Goal: Information Seeking & Learning: Learn about a topic

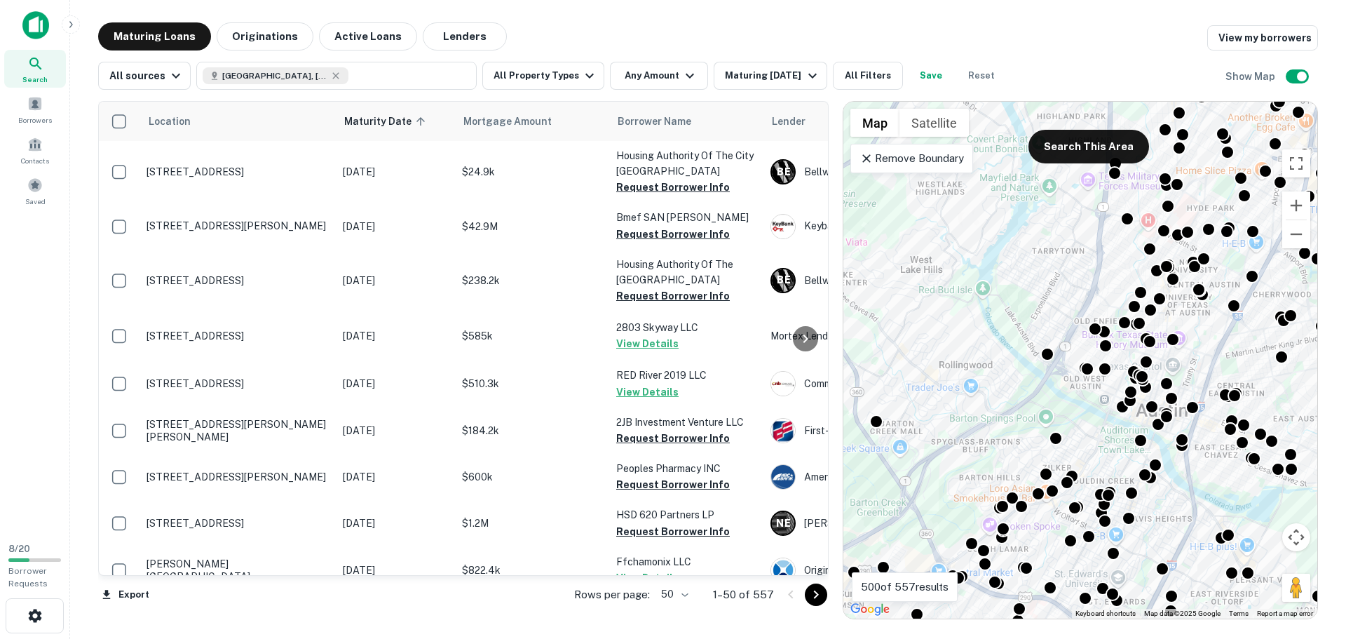
drag, startPoint x: 1063, startPoint y: 393, endPoint x: 1059, endPoint y: 242, distance: 151.5
click at [1059, 242] on div "To activate drag with keyboard, press Alt + Enter. Once in keyboard drag state,…" at bounding box center [1080, 360] width 474 height 517
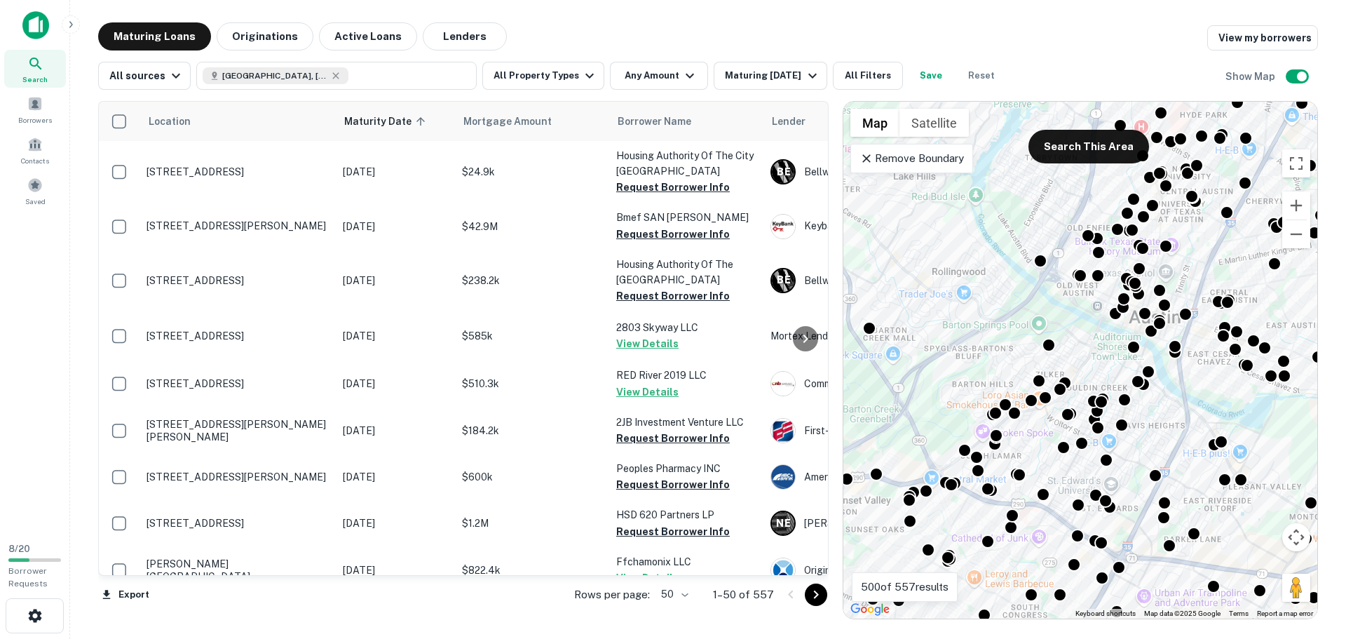
drag, startPoint x: 1000, startPoint y: 447, endPoint x: 993, endPoint y: 355, distance: 92.2
click at [993, 355] on div "To activate drag with keyboard, press Alt + Enter. Once in keyboard drag state,…" at bounding box center [1080, 360] width 474 height 517
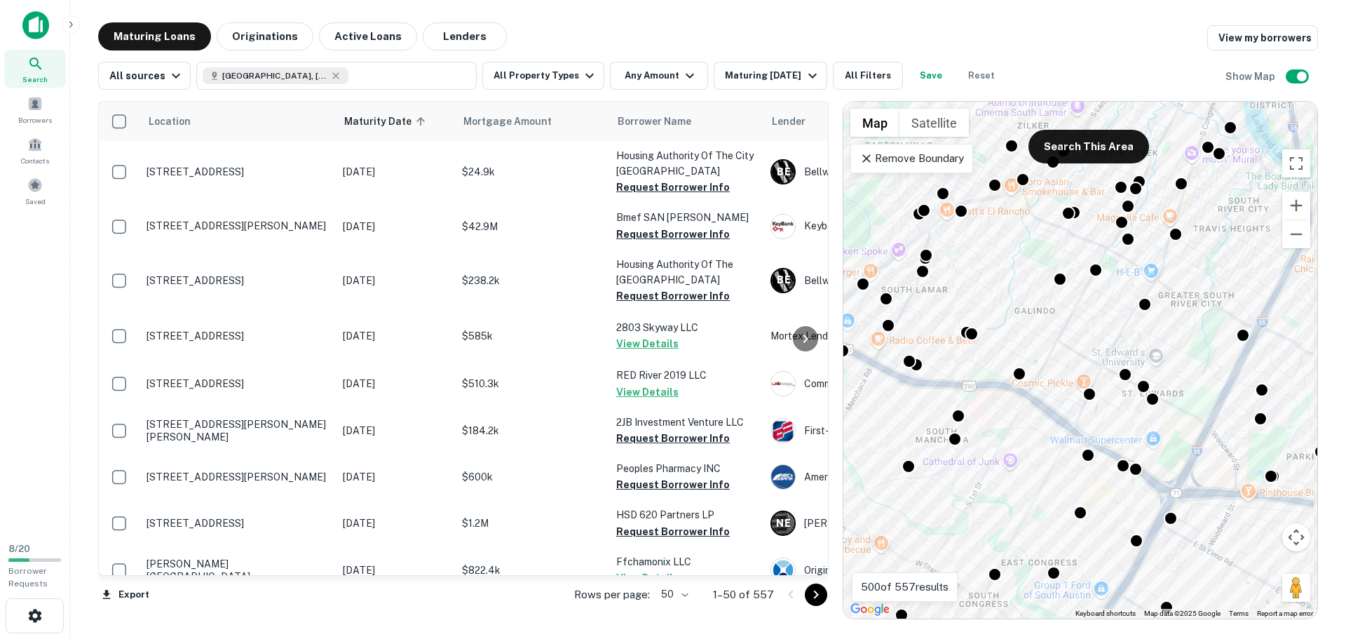
drag, startPoint x: 1027, startPoint y: 451, endPoint x: 1016, endPoint y: 287, distance: 164.4
click at [1016, 291] on div "To activate drag with keyboard, press Alt + Enter. Once in keyboard drag state,…" at bounding box center [1080, 360] width 474 height 517
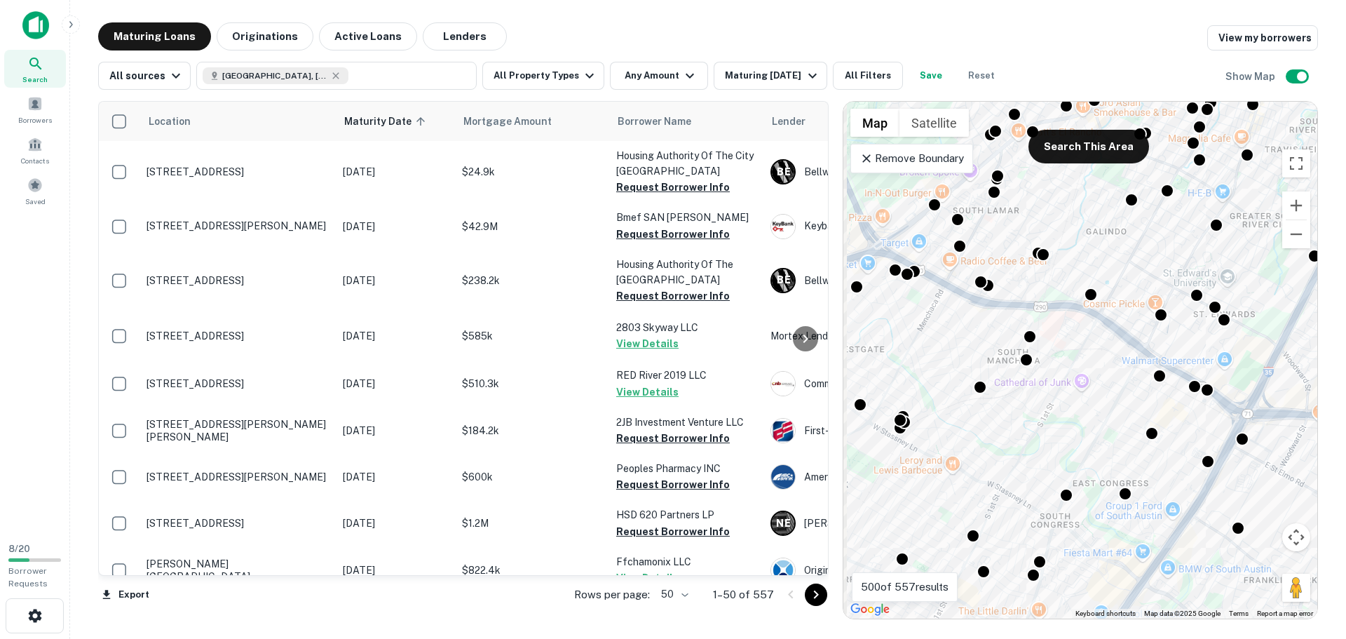
drag, startPoint x: 955, startPoint y: 465, endPoint x: 1035, endPoint y: 418, distance: 91.7
click at [1034, 421] on div "To activate drag with keyboard, press Alt + Enter. Once in keyboard drag state,…" at bounding box center [1080, 360] width 474 height 517
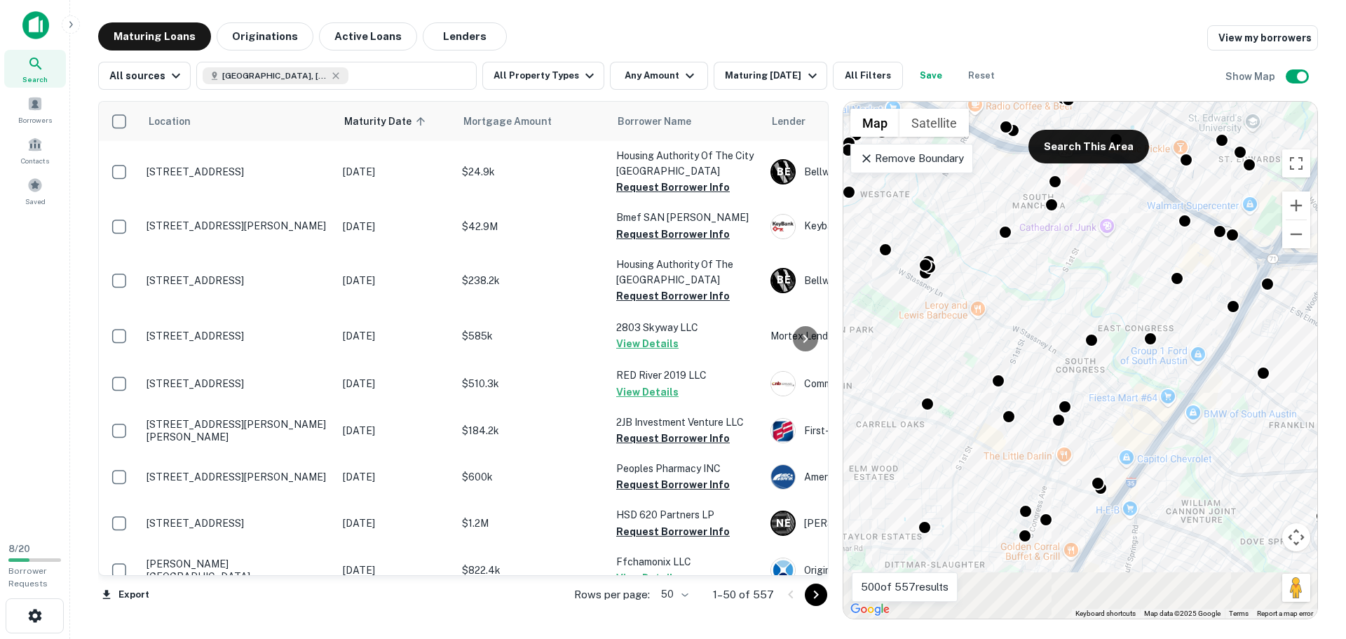
drag, startPoint x: 1012, startPoint y: 493, endPoint x: 1031, endPoint y: 334, distance: 160.2
click at [1031, 334] on div "To activate drag with keyboard, press Alt + Enter. Once in keyboard drag state,…" at bounding box center [1080, 360] width 474 height 517
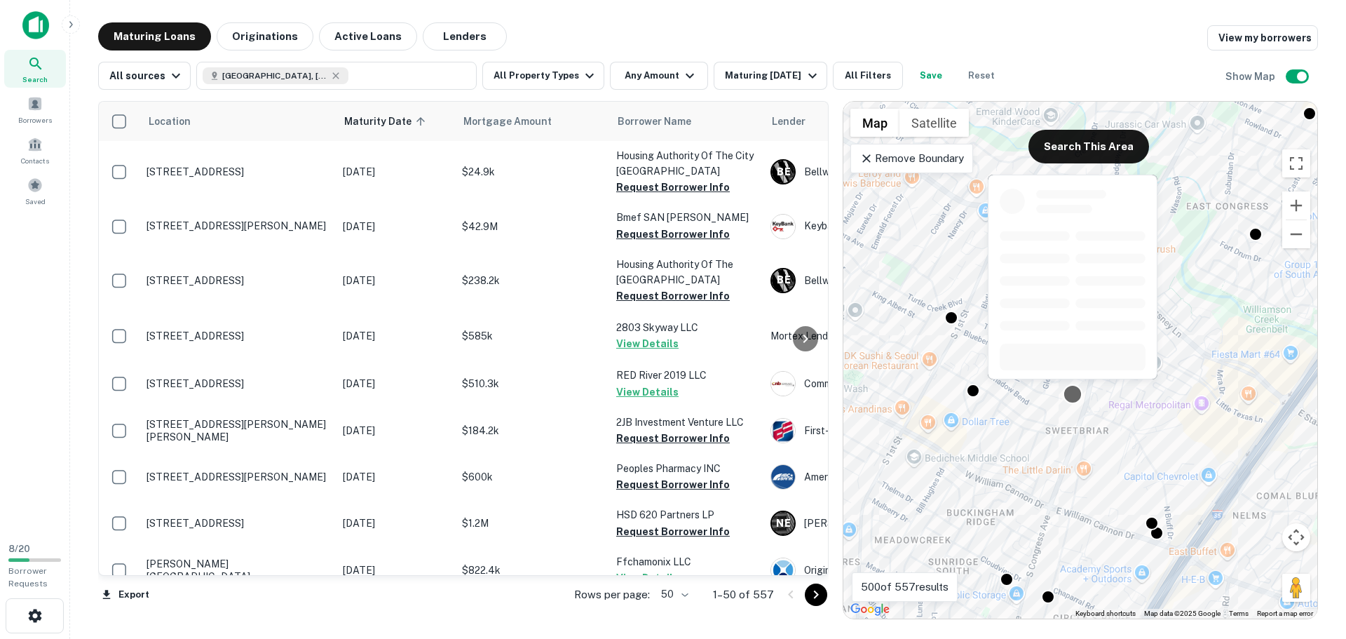
click at [1075, 391] on div at bounding box center [1073, 393] width 20 height 20
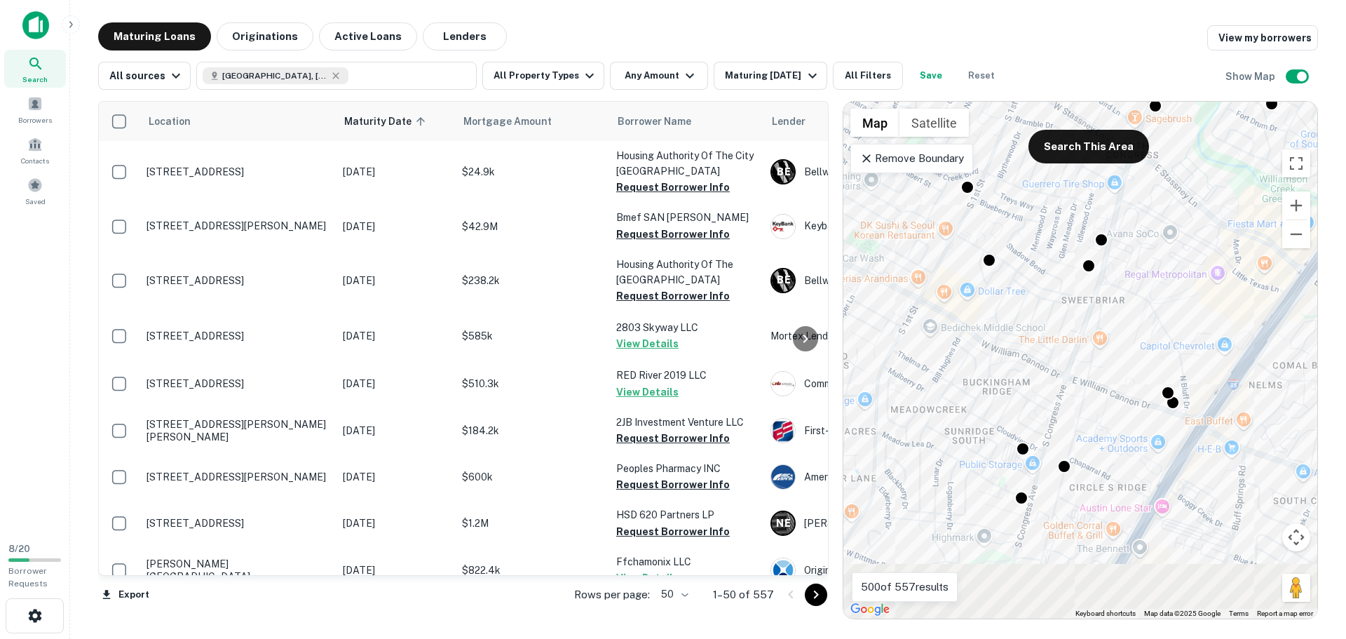
drag, startPoint x: 1032, startPoint y: 435, endPoint x: 1049, endPoint y: 293, distance: 142.7
click at [1049, 293] on div "To activate drag with keyboard, press Alt + Enter. Once in keyboard drag state,…" at bounding box center [1080, 360] width 474 height 517
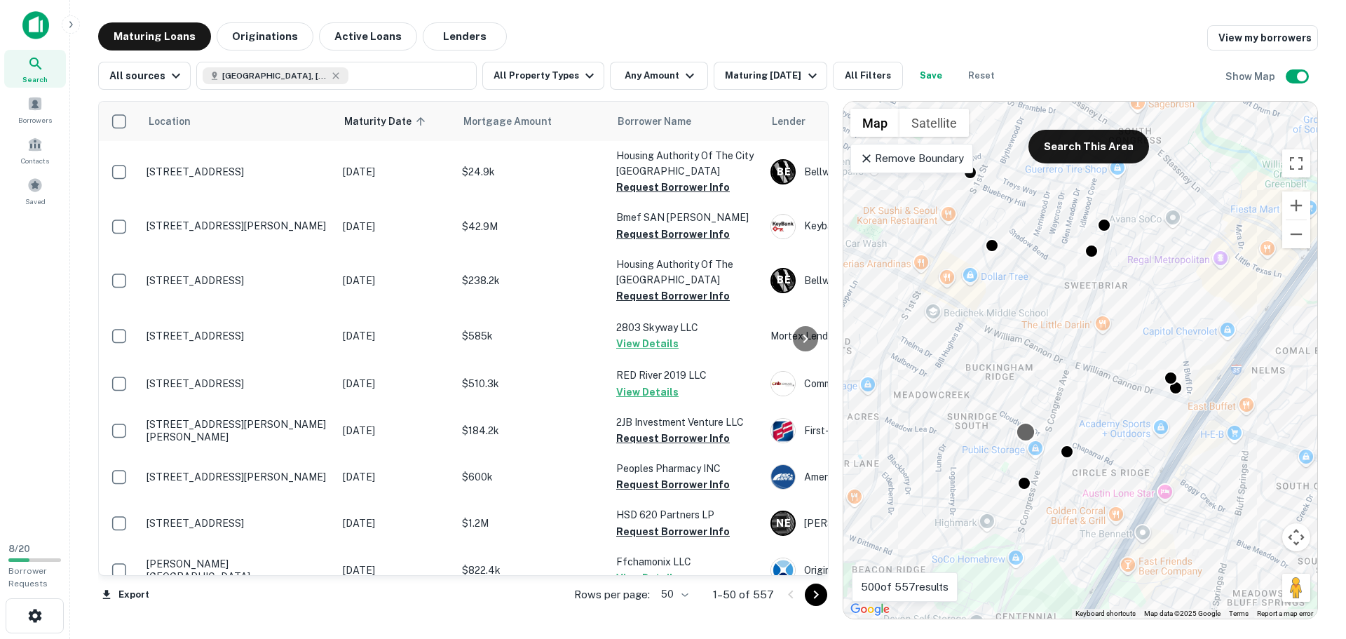
click at [1019, 434] on div at bounding box center [1026, 431] width 20 height 20
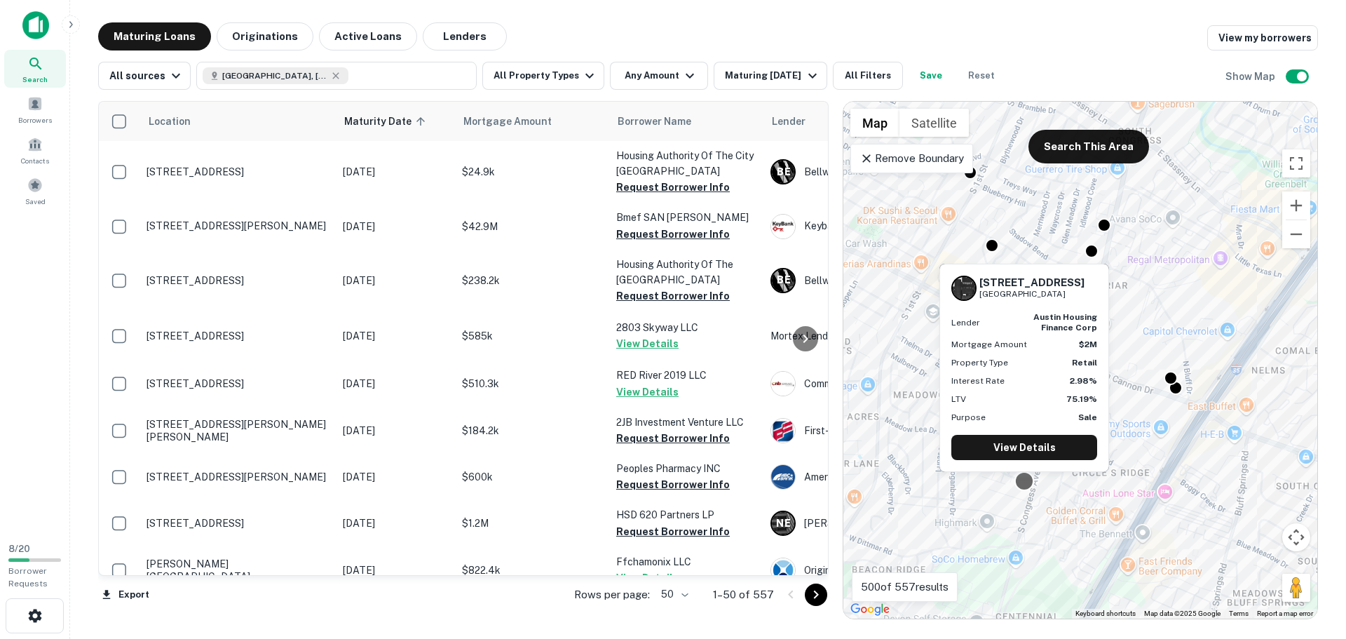
click at [1021, 482] on div at bounding box center [1024, 480] width 20 height 20
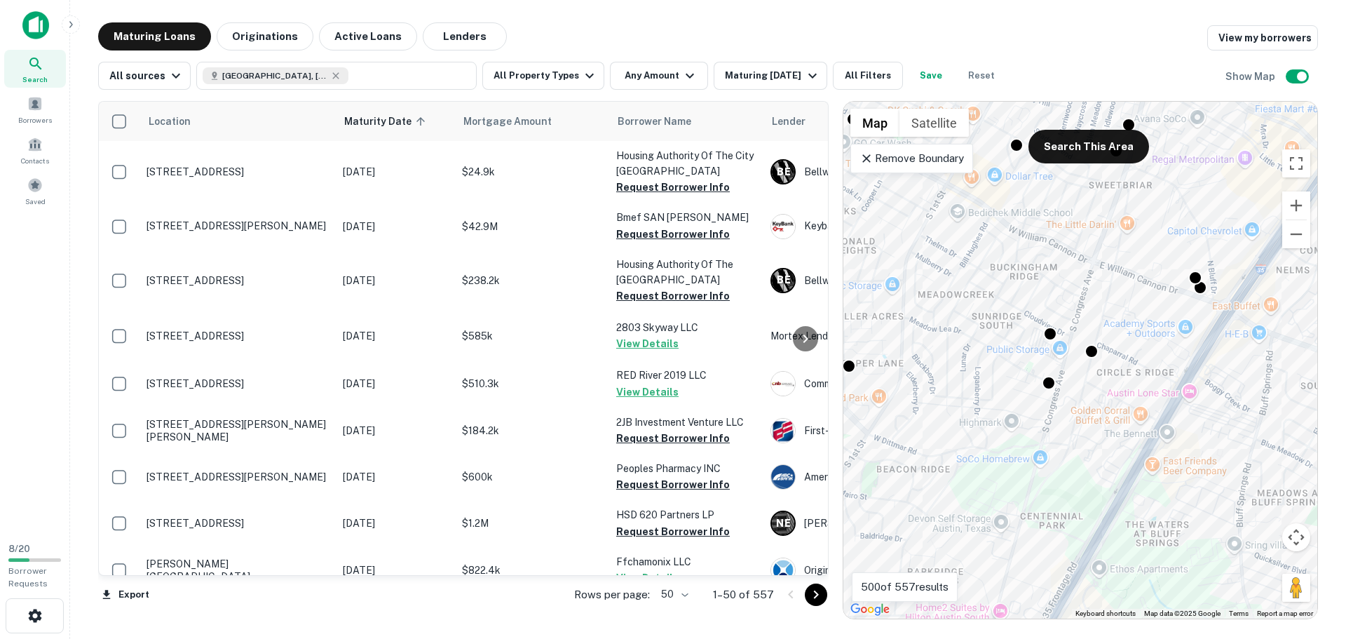
drag, startPoint x: 1035, startPoint y: 383, endPoint x: 1059, endPoint y: 289, distance: 97.4
click at [1059, 289] on div "To activate drag with keyboard, press Alt + Enter. Once in keyboard drag state,…" at bounding box center [1080, 360] width 474 height 517
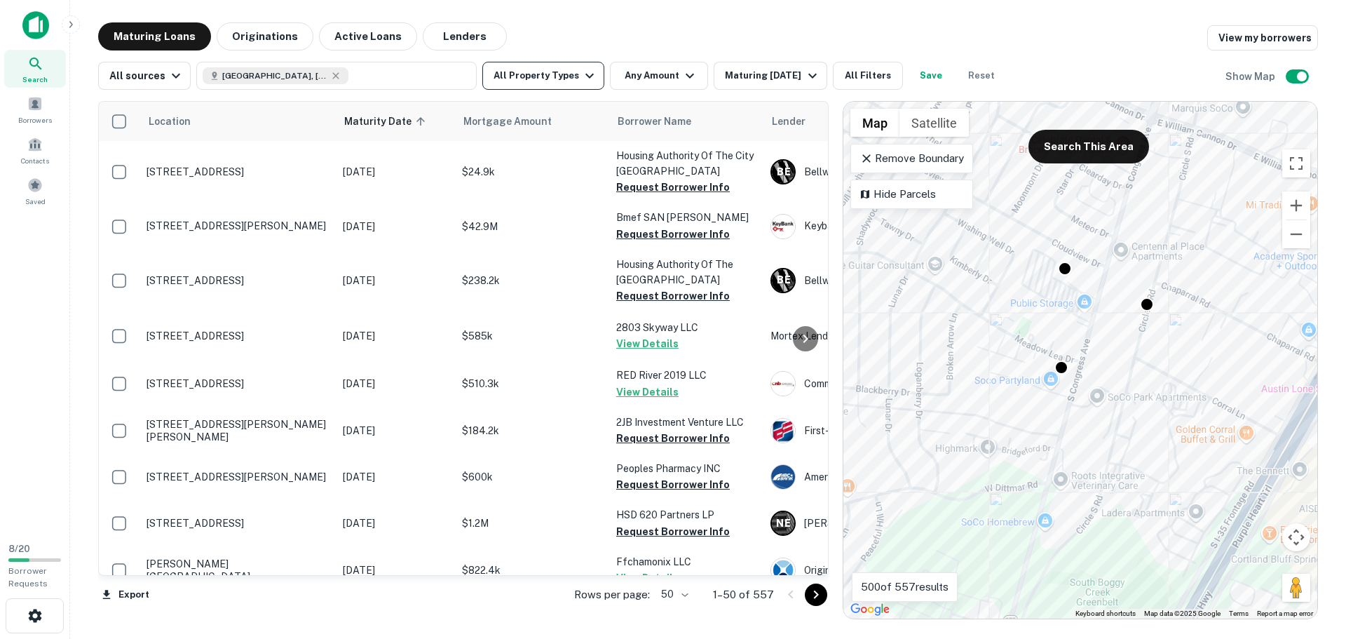
click at [549, 68] on button "All Property Types" at bounding box center [543, 76] width 122 height 28
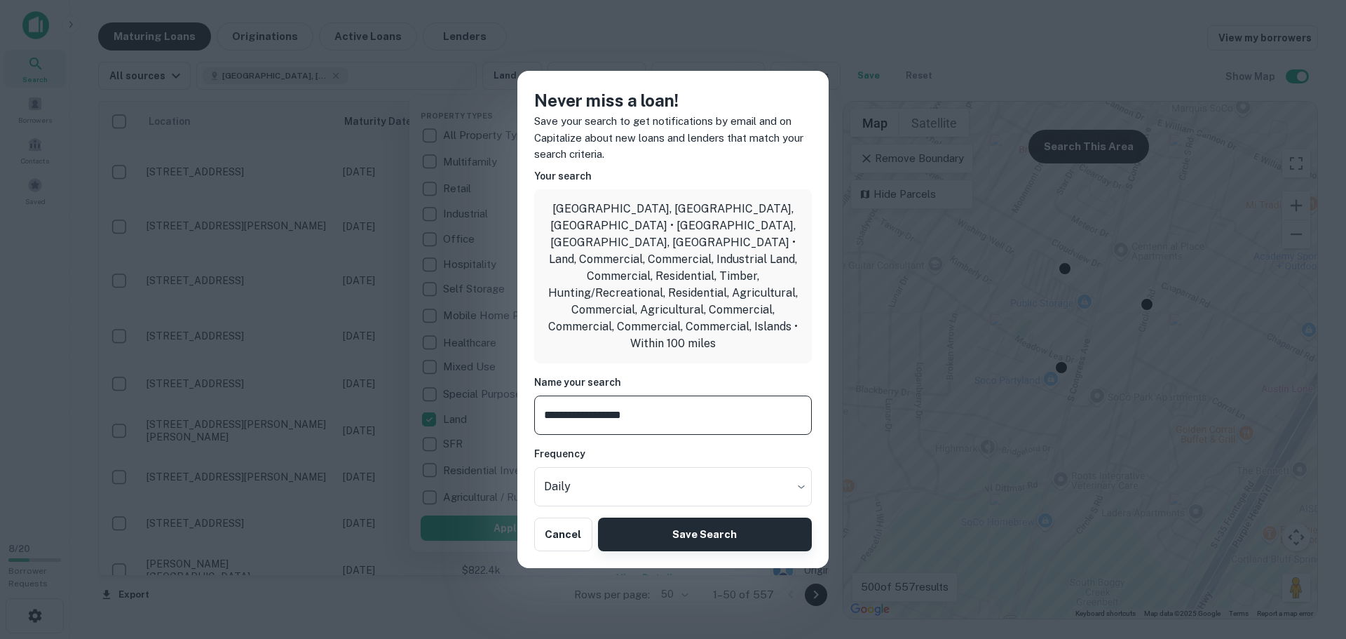
click at [664, 517] on button "Save Search" at bounding box center [705, 534] width 214 height 34
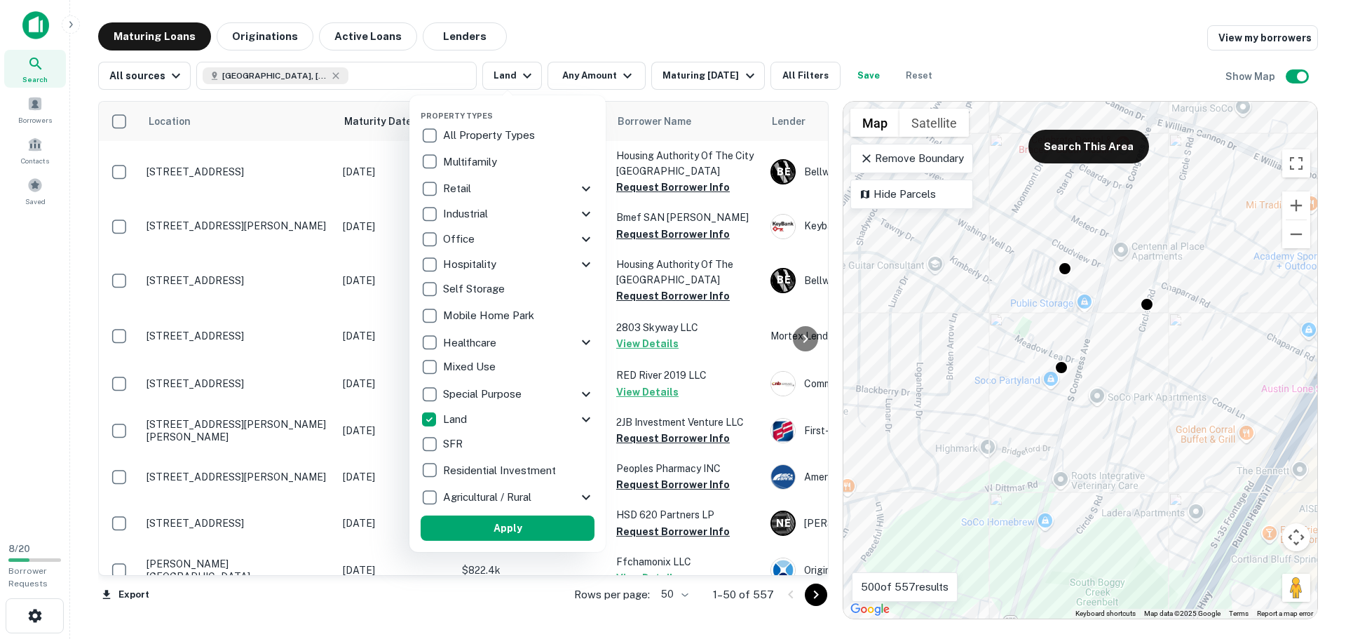
click at [1020, 284] on div at bounding box center [673, 319] width 1346 height 639
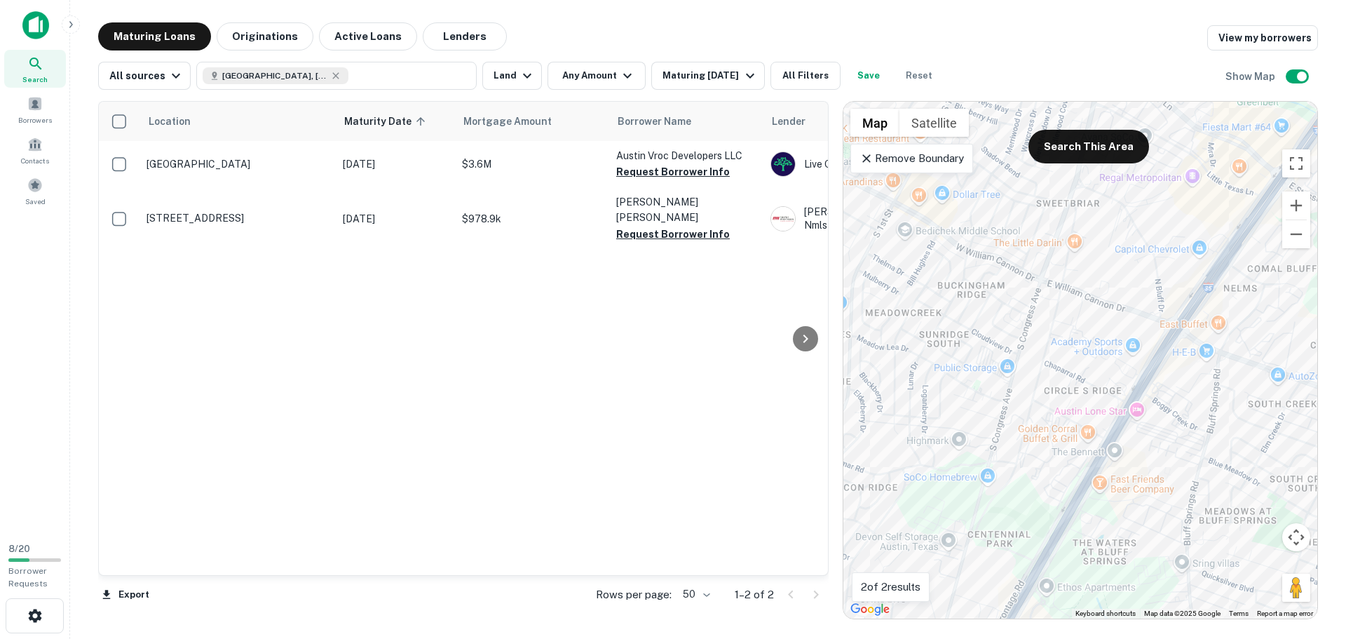
drag, startPoint x: 993, startPoint y: 332, endPoint x: 986, endPoint y: 393, distance: 61.5
click at [972, 395] on div "To activate drag with keyboard, press Alt + Enter. Once in keyboard drag state,…" at bounding box center [1080, 360] width 474 height 517
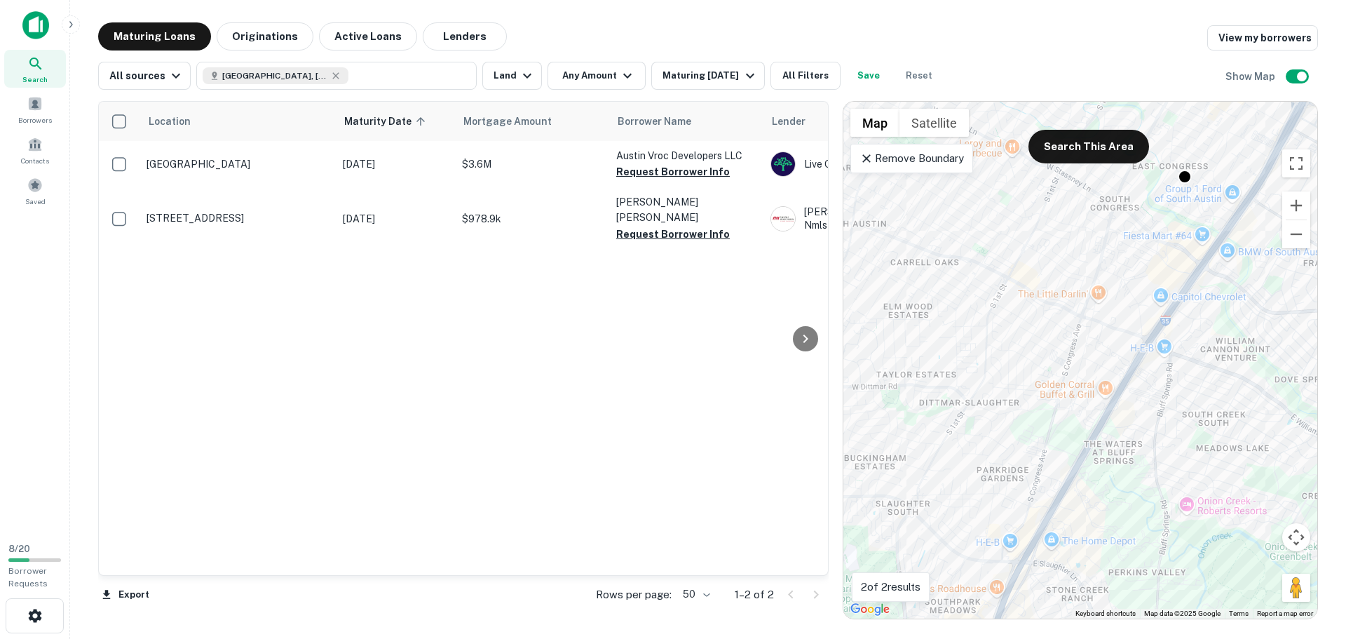
drag, startPoint x: 999, startPoint y: 372, endPoint x: 1047, endPoint y: 358, distance: 49.9
click at [1047, 358] on div "To activate drag with keyboard, press Alt + Enter. Once in keyboard drag state,…" at bounding box center [1080, 360] width 474 height 517
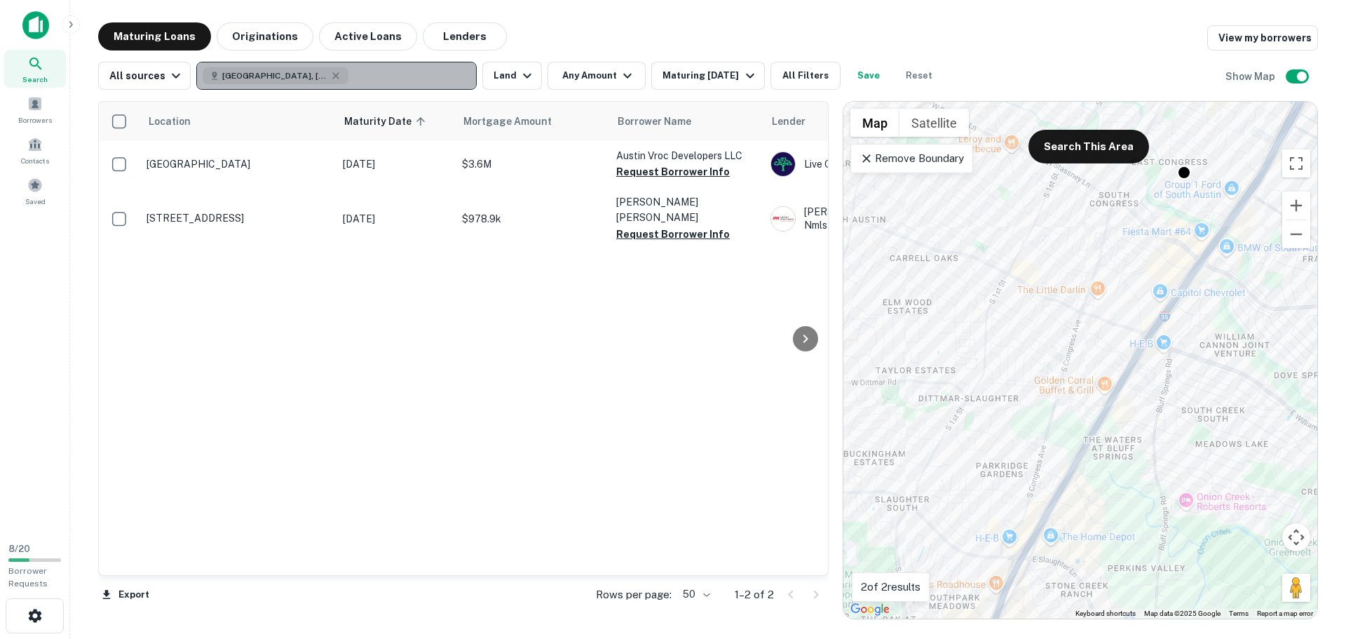
click at [343, 74] on button "[GEOGRAPHIC_DATA], [GEOGRAPHIC_DATA], [GEOGRAPHIC_DATA]" at bounding box center [336, 76] width 280 height 28
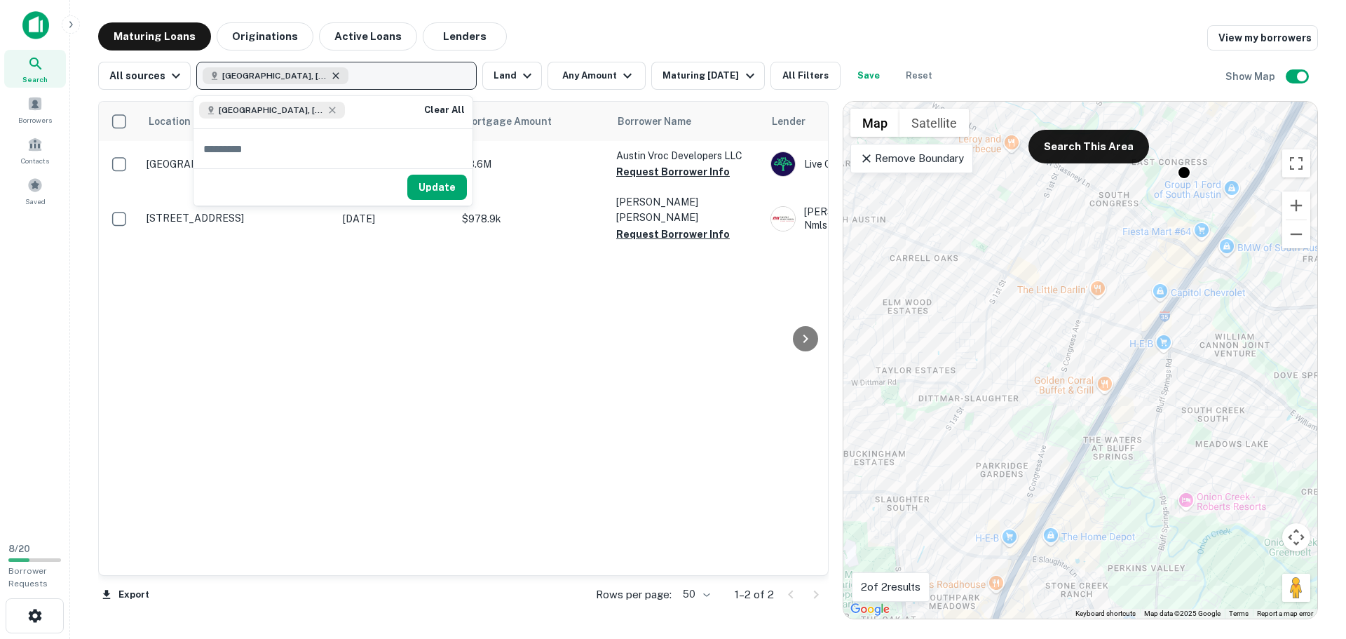
click at [333, 74] on icon "button" at bounding box center [336, 75] width 6 height 6
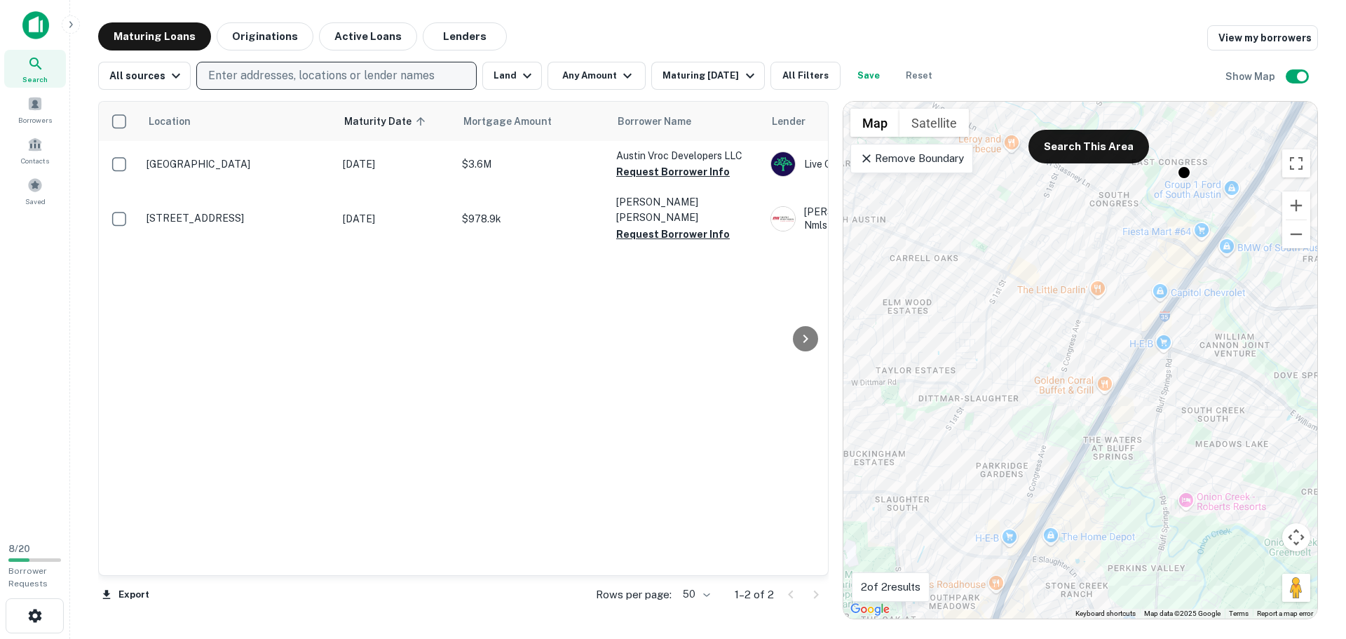
click at [288, 73] on p "Enter addresses, locations or lender names" at bounding box center [321, 75] width 226 height 17
type input "**********"
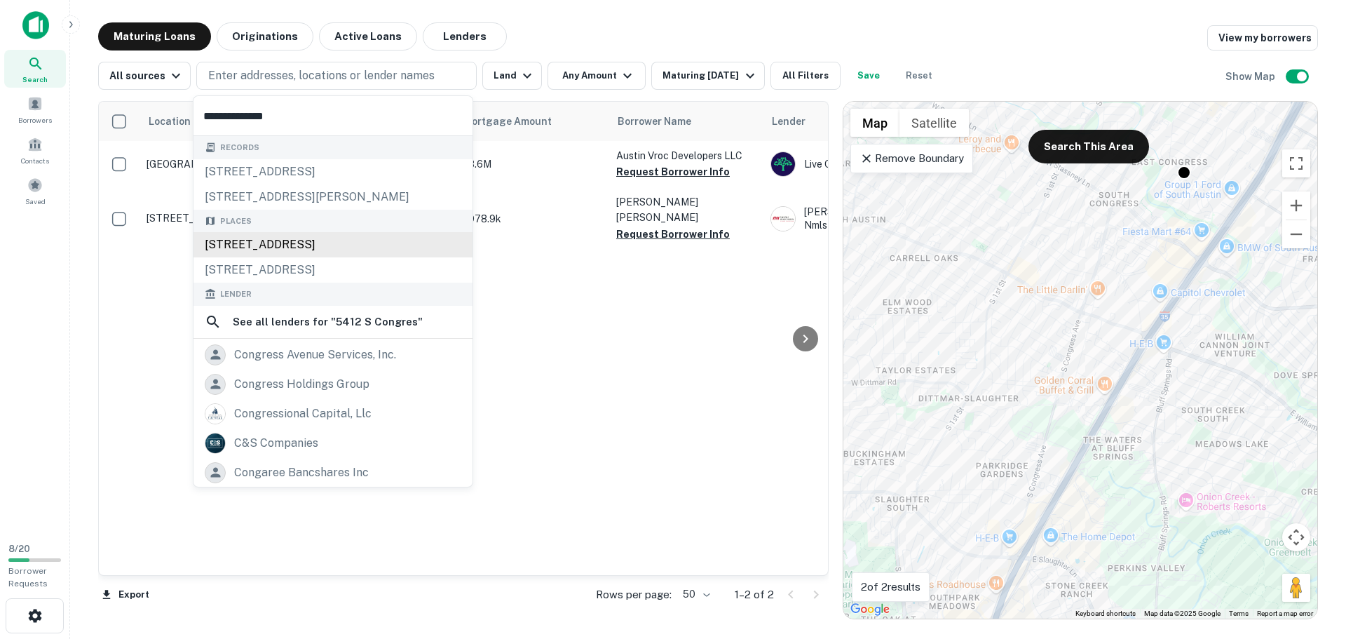
click at [261, 242] on div "5412 South Congress Avenue, Austin, TX, USA" at bounding box center [332, 244] width 279 height 25
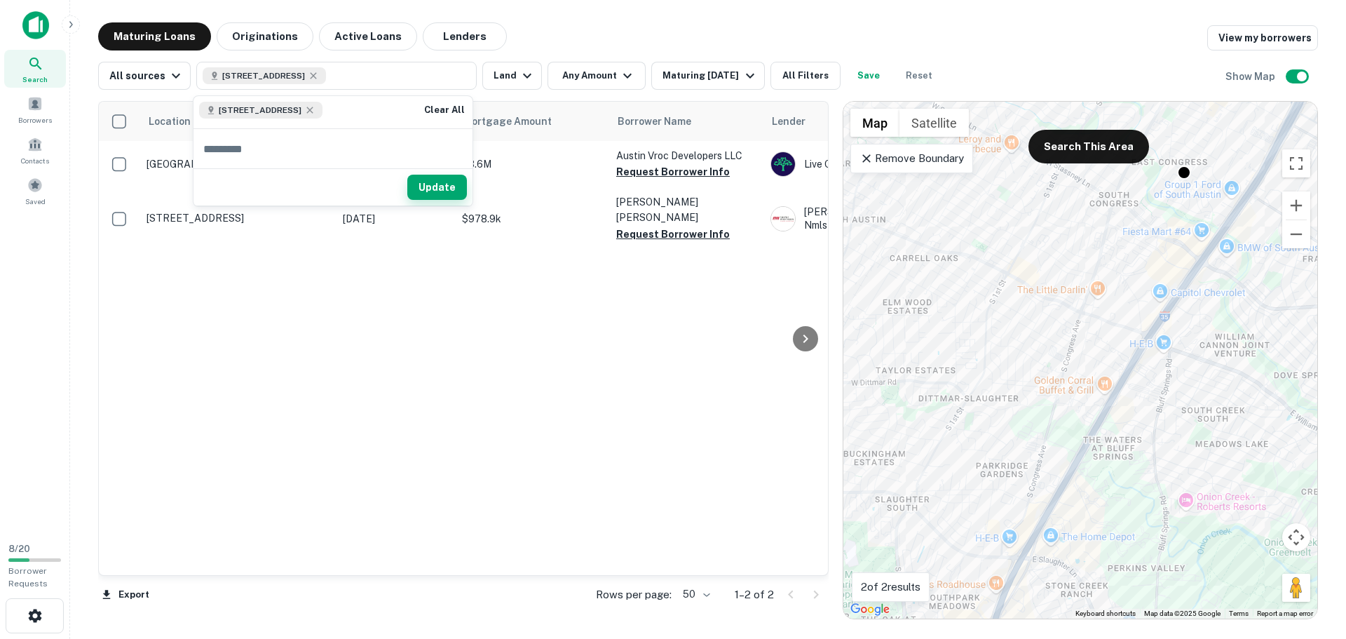
click at [434, 186] on button "Update" at bounding box center [437, 187] width 60 height 25
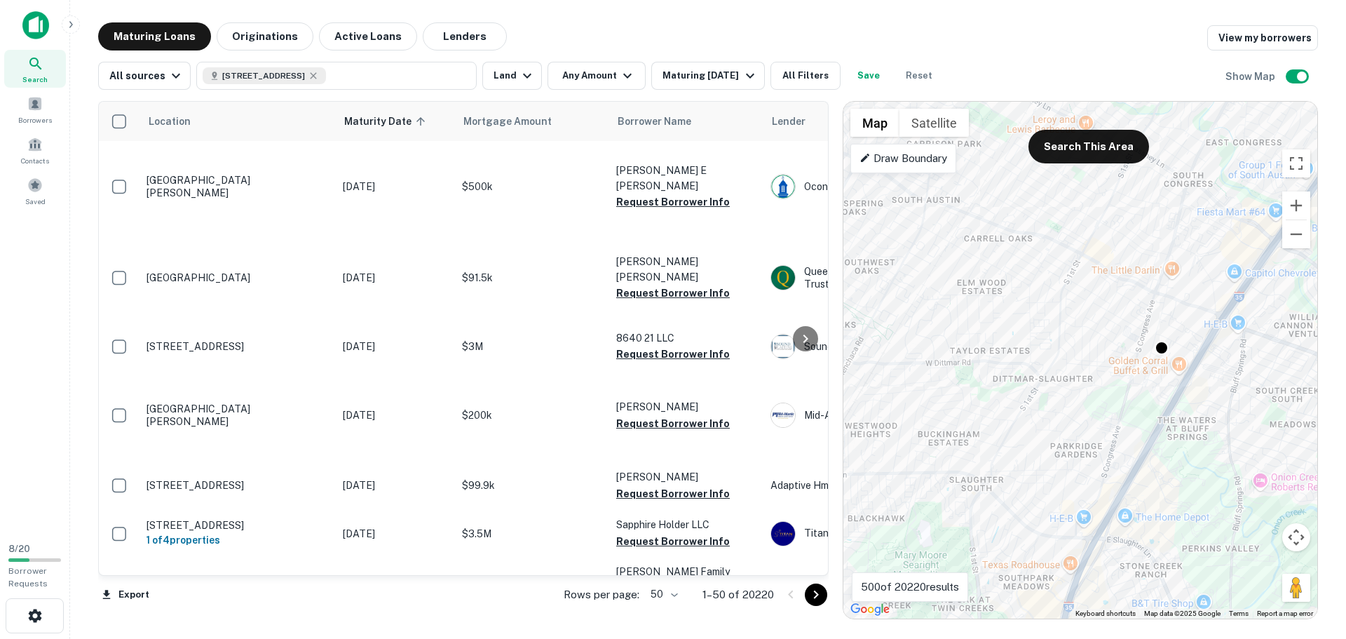
drag, startPoint x: 1008, startPoint y: 395, endPoint x: 1085, endPoint y: 374, distance: 80.1
click at [1085, 374] on div "To activate drag with keyboard, press Alt + Enter. Once in keyboard drag state,…" at bounding box center [1080, 360] width 474 height 517
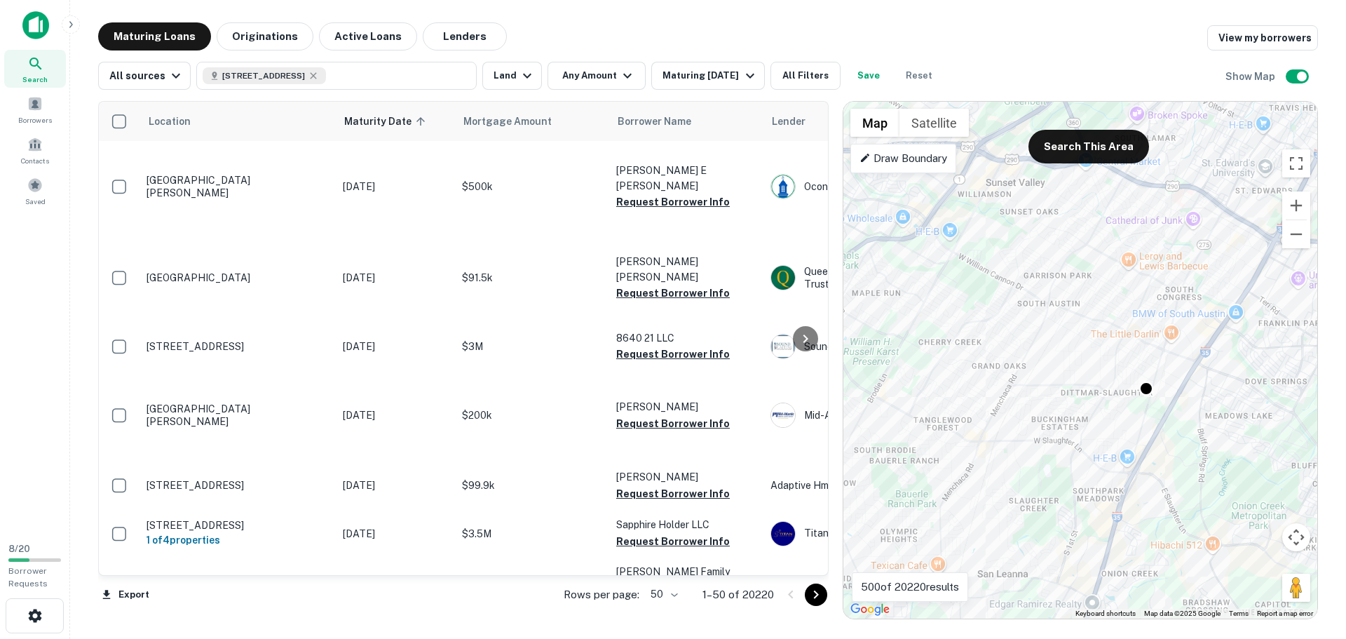
drag, startPoint x: 1062, startPoint y: 359, endPoint x: 1123, endPoint y: 380, distance: 64.5
click at [1123, 380] on div "To activate drag with keyboard, press Alt + Enter. Once in keyboard drag state,…" at bounding box center [1080, 360] width 474 height 517
click at [703, 76] on div "Maturing [DATE]" at bounding box center [709, 75] width 95 height 17
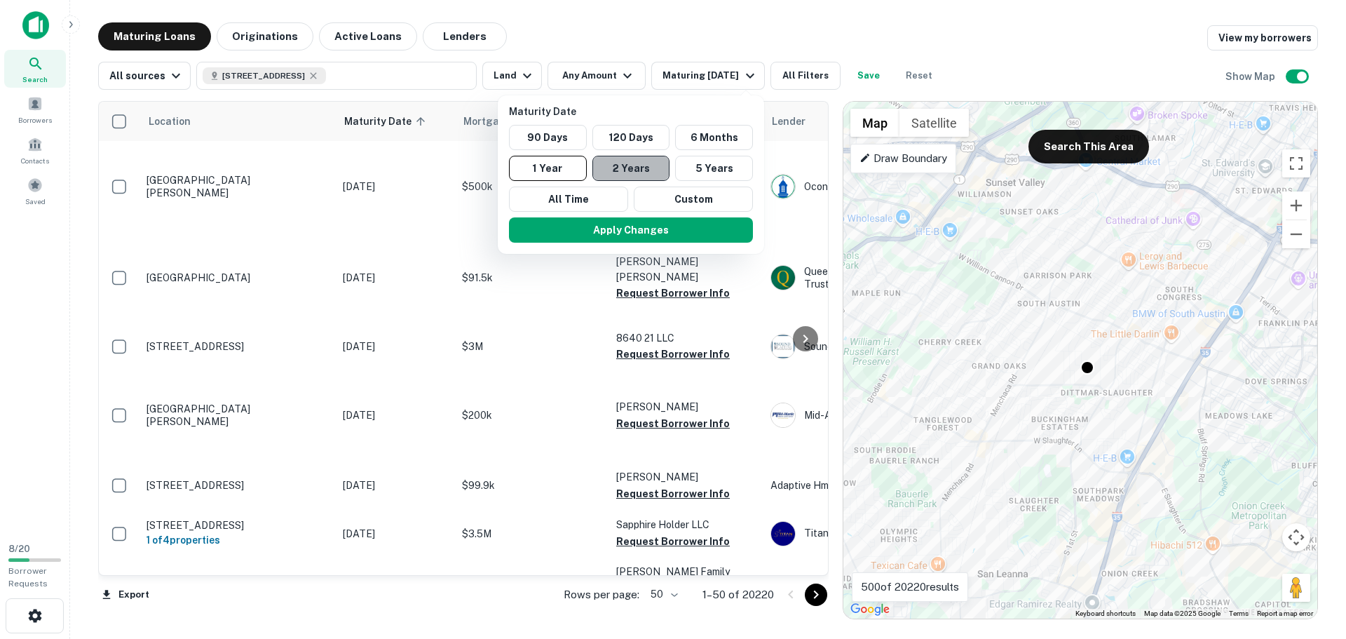
click at [634, 170] on button "2 Years" at bounding box center [631, 168] width 78 height 25
click at [620, 231] on button "Apply Changes" at bounding box center [638, 229] width 244 height 25
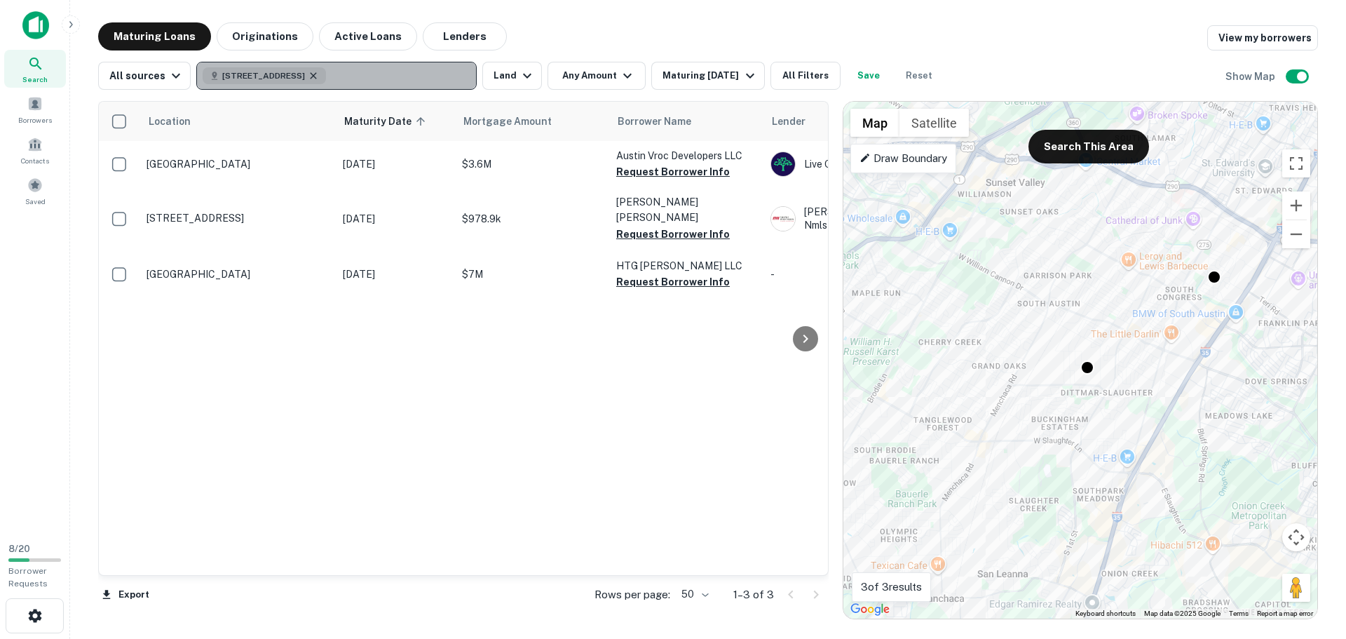
click at [319, 74] on icon "button" at bounding box center [313, 75] width 11 height 11
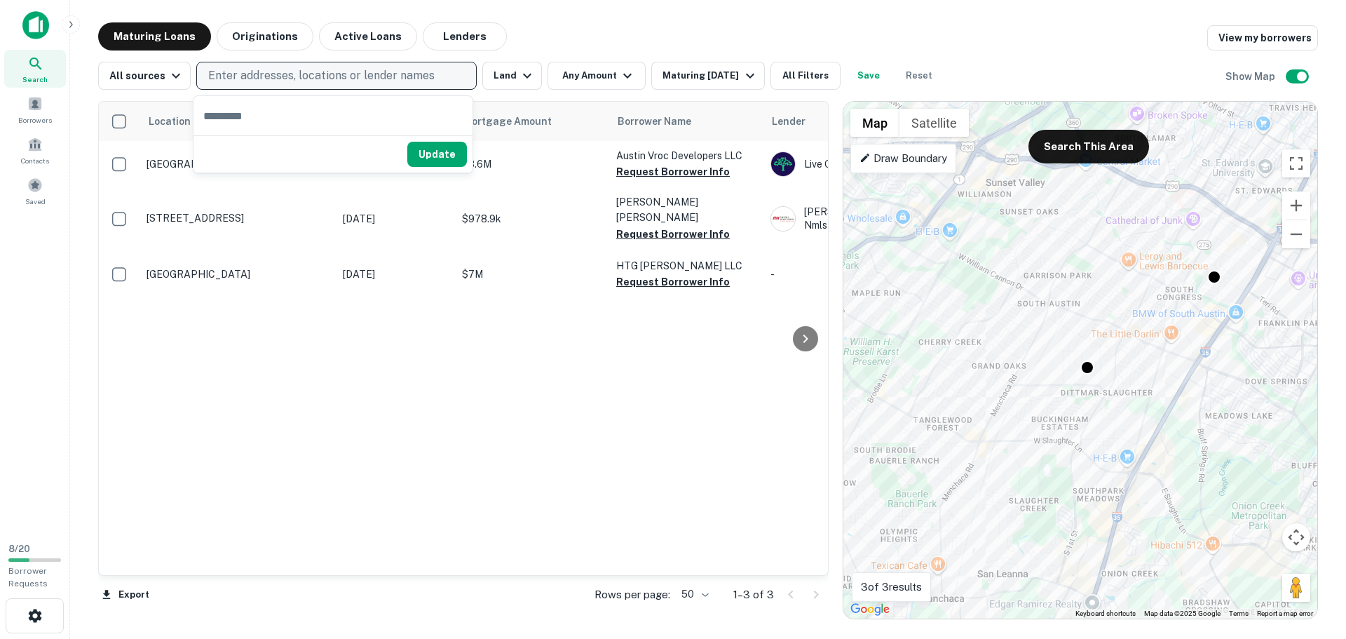
click at [32, 30] on img at bounding box center [35, 25] width 27 height 28
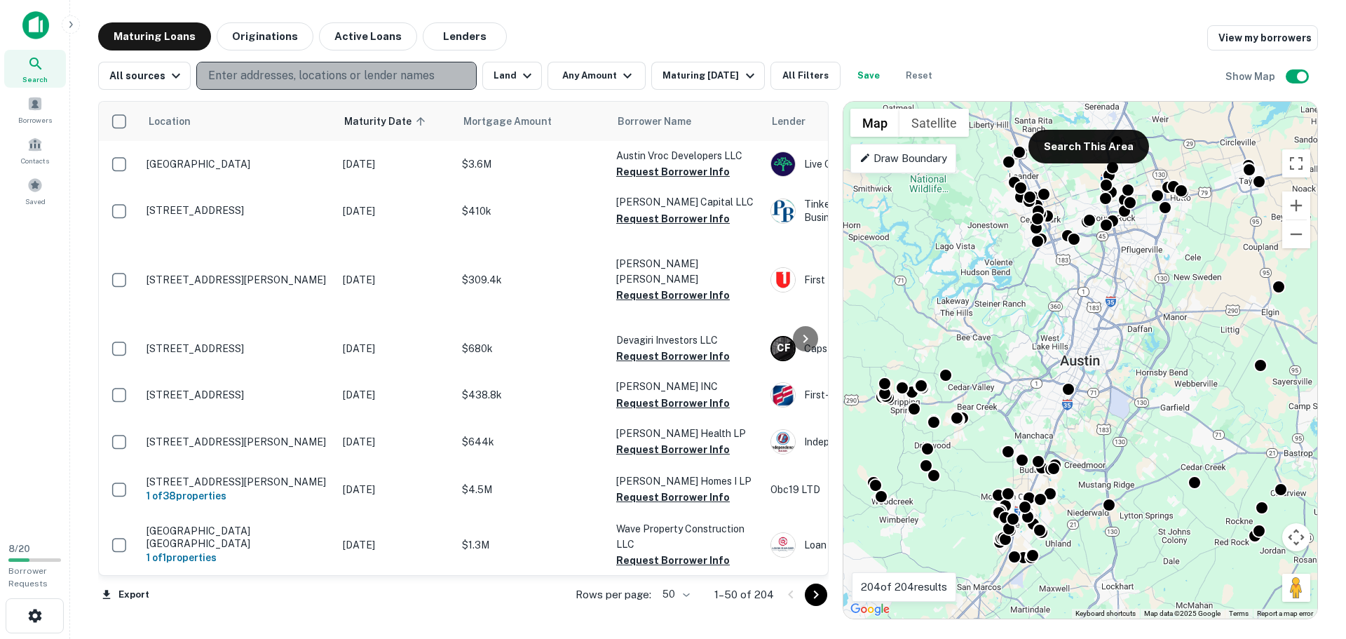
click at [237, 73] on p "Enter addresses, locations or lender names" at bounding box center [321, 75] width 226 height 17
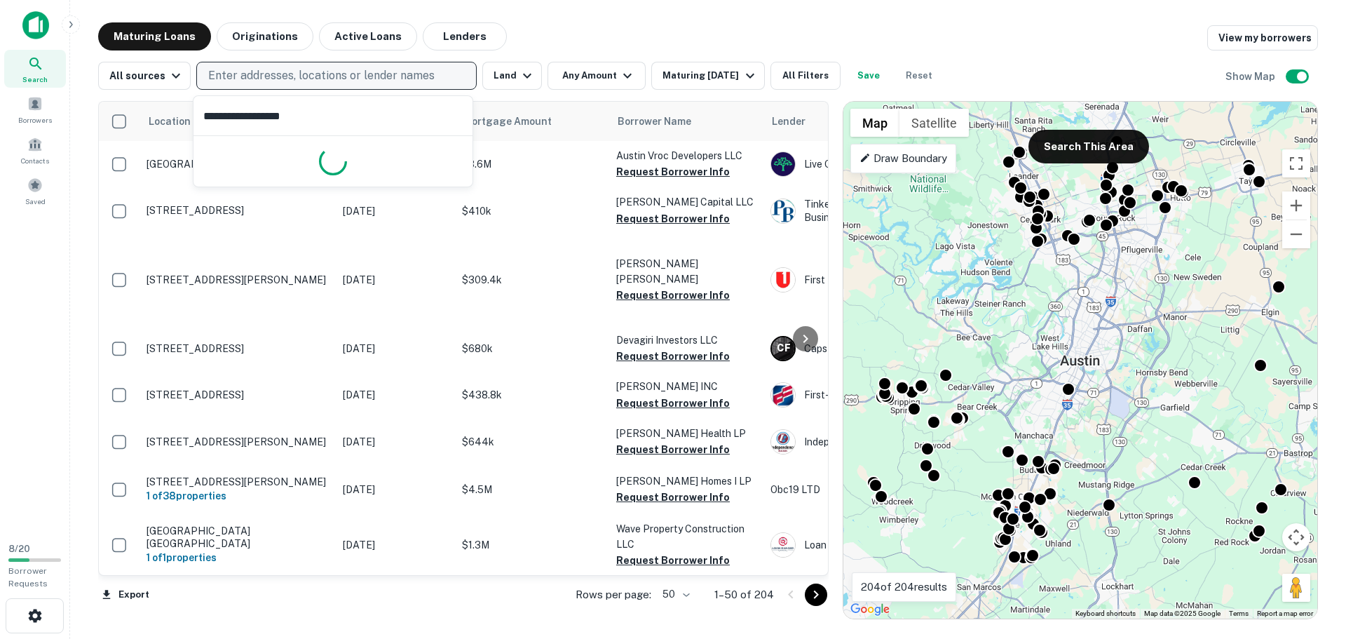
type input "**********"
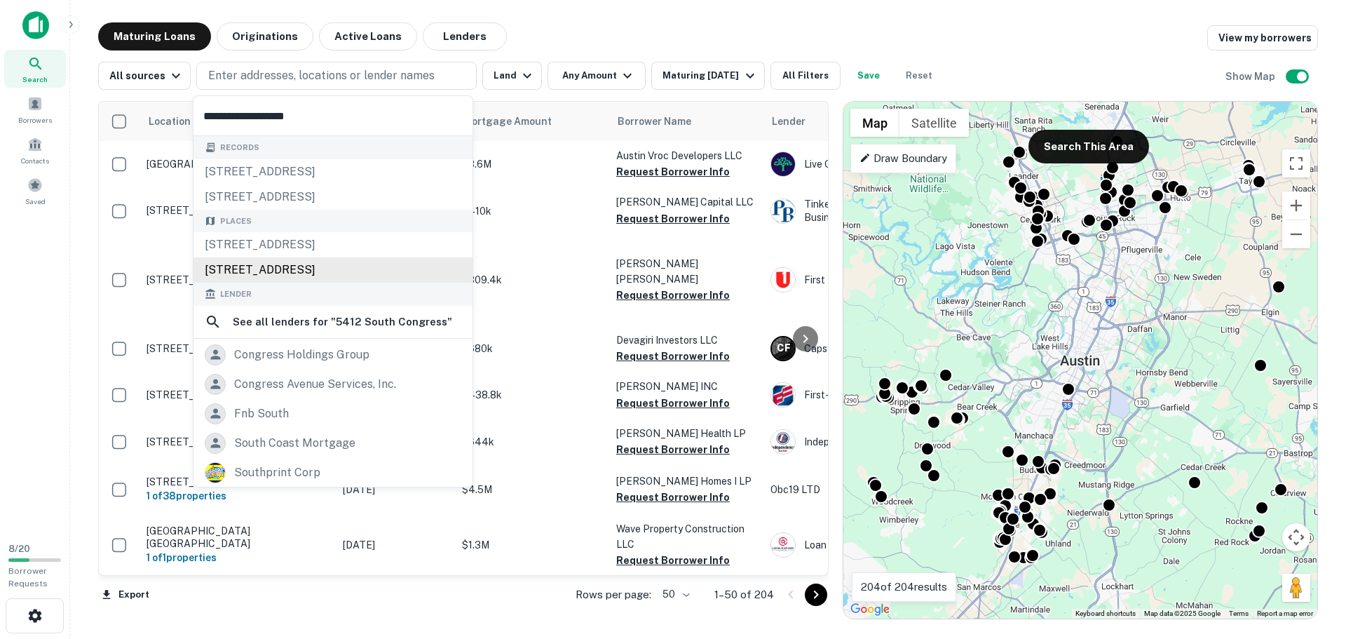
click at [266, 261] on div "5412 North Congress Avenue, Austin, TX, USA" at bounding box center [332, 269] width 279 height 25
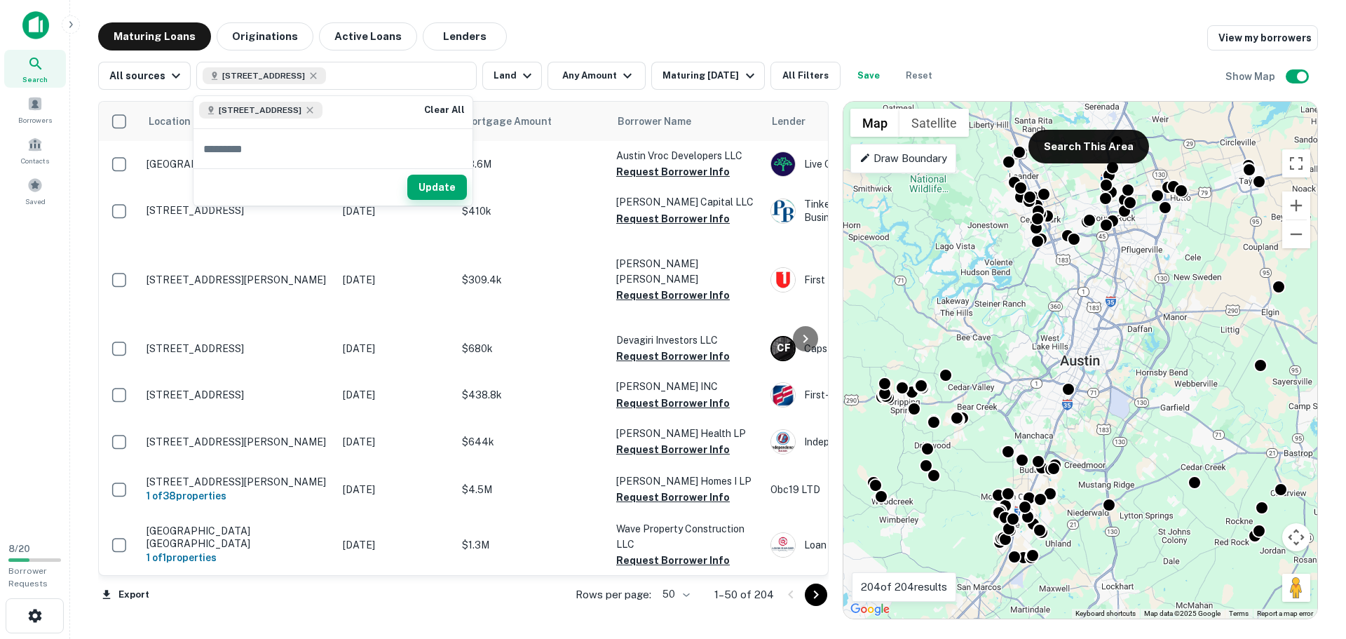
click at [433, 191] on button "Update" at bounding box center [437, 187] width 60 height 25
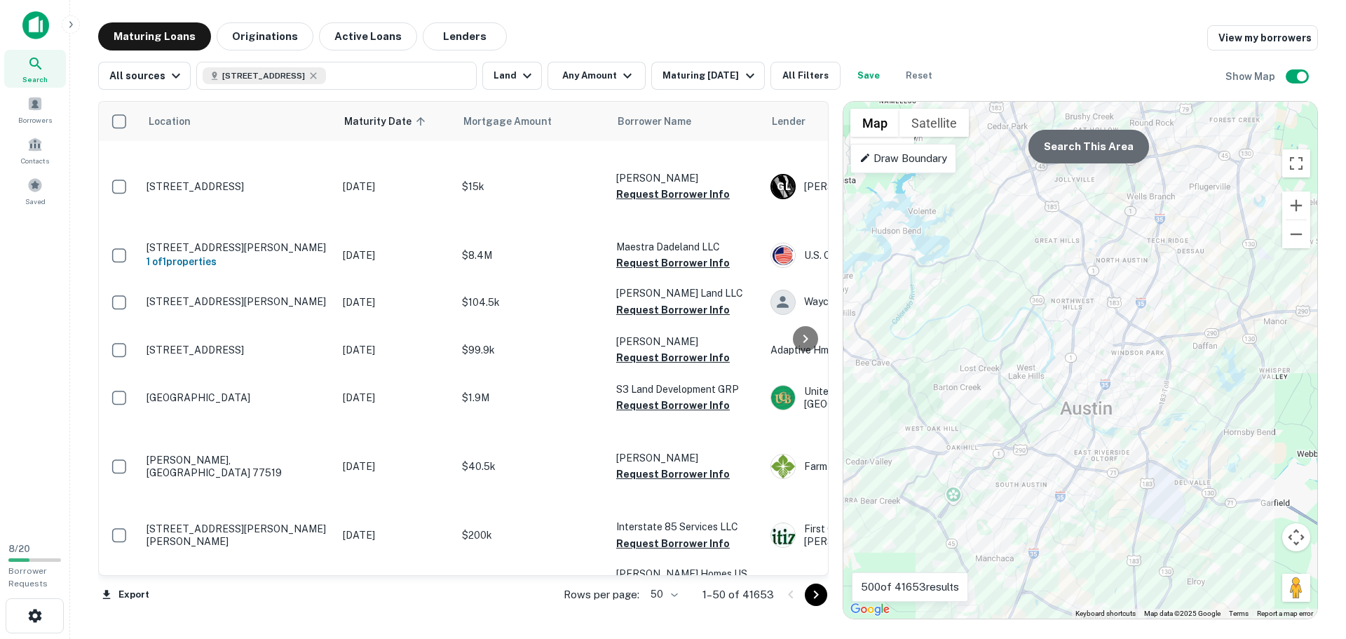
click at [1105, 158] on button "Search This Area" at bounding box center [1088, 147] width 121 height 34
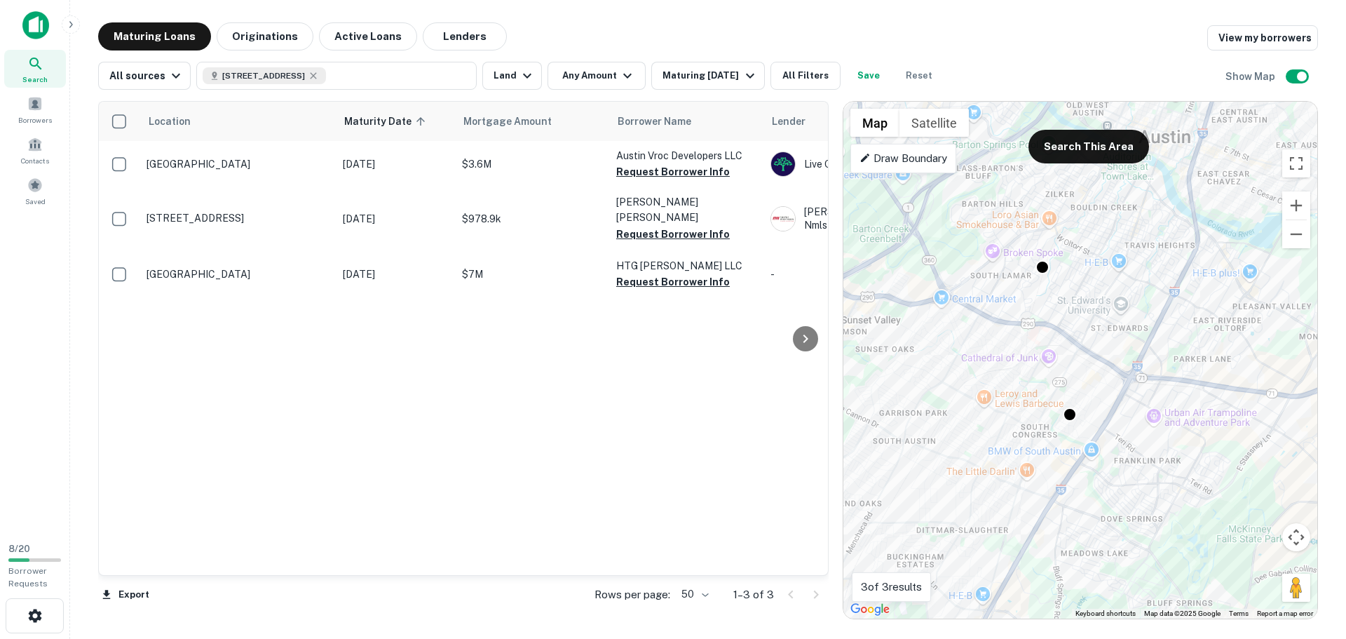
drag, startPoint x: 1031, startPoint y: 464, endPoint x: 986, endPoint y: 362, distance: 111.1
click at [986, 362] on div "To activate drag with keyboard, press Alt + Enter. Once in keyboard drag state,…" at bounding box center [1080, 360] width 474 height 517
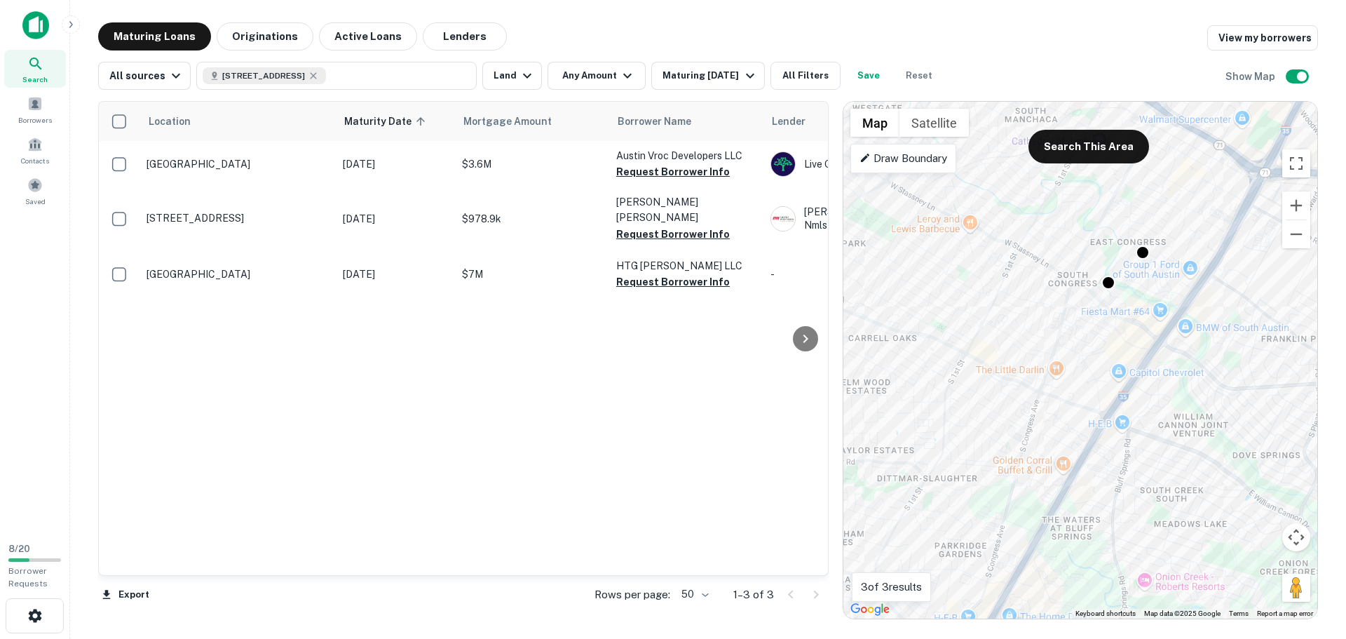
drag, startPoint x: 986, startPoint y: 499, endPoint x: 1007, endPoint y: 411, distance: 90.1
click at [1007, 411] on div "To activate drag with keyboard, press Alt + Enter. Once in keyboard drag state,…" at bounding box center [1080, 360] width 474 height 517
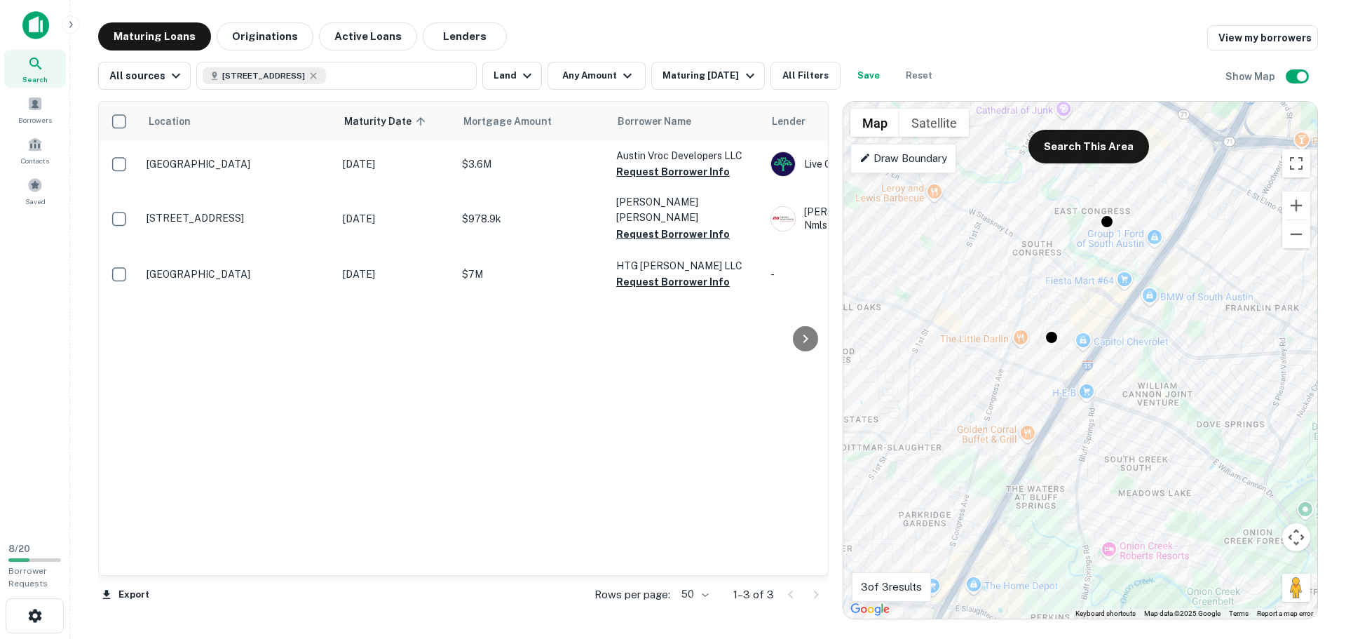
drag, startPoint x: 993, startPoint y: 437, endPoint x: 960, endPoint y: 410, distance: 42.4
click at [960, 410] on div "To activate drag with keyboard, press Alt + Enter. Once in keyboard drag state,…" at bounding box center [1080, 360] width 474 height 517
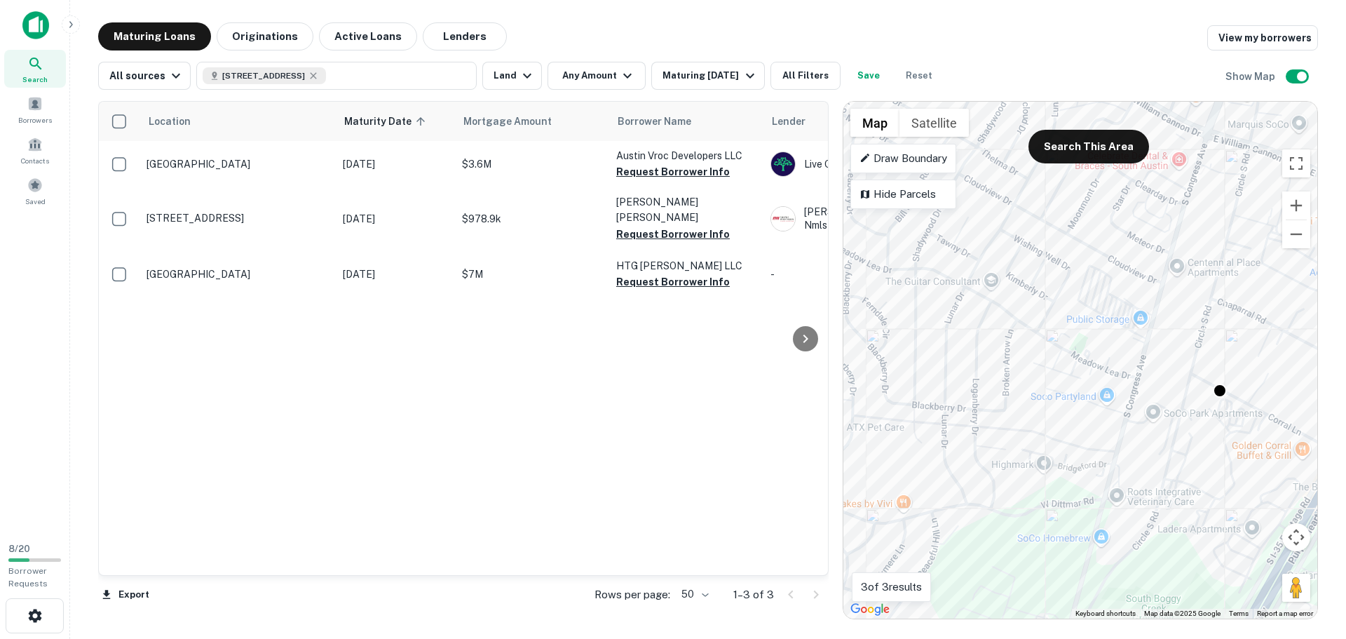
drag, startPoint x: 955, startPoint y: 398, endPoint x: 1092, endPoint y: 423, distance: 138.9
click at [1092, 423] on div "To activate drag with keyboard, press Alt + Enter. Once in keyboard drag state,…" at bounding box center [1080, 360] width 474 height 517
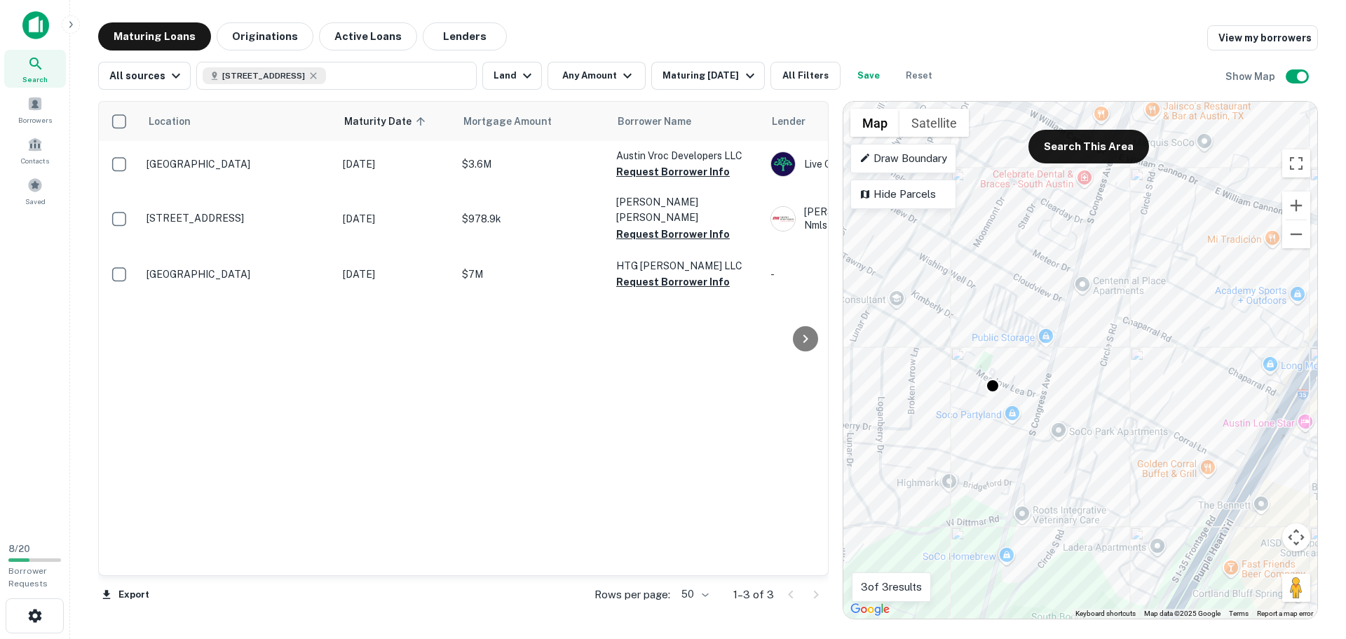
drag, startPoint x: 1185, startPoint y: 320, endPoint x: 1087, endPoint y: 339, distance: 99.8
click at [1087, 339] on div "To activate drag with keyboard, press Alt + Enter. Once in keyboard drag state,…" at bounding box center [1080, 360] width 474 height 517
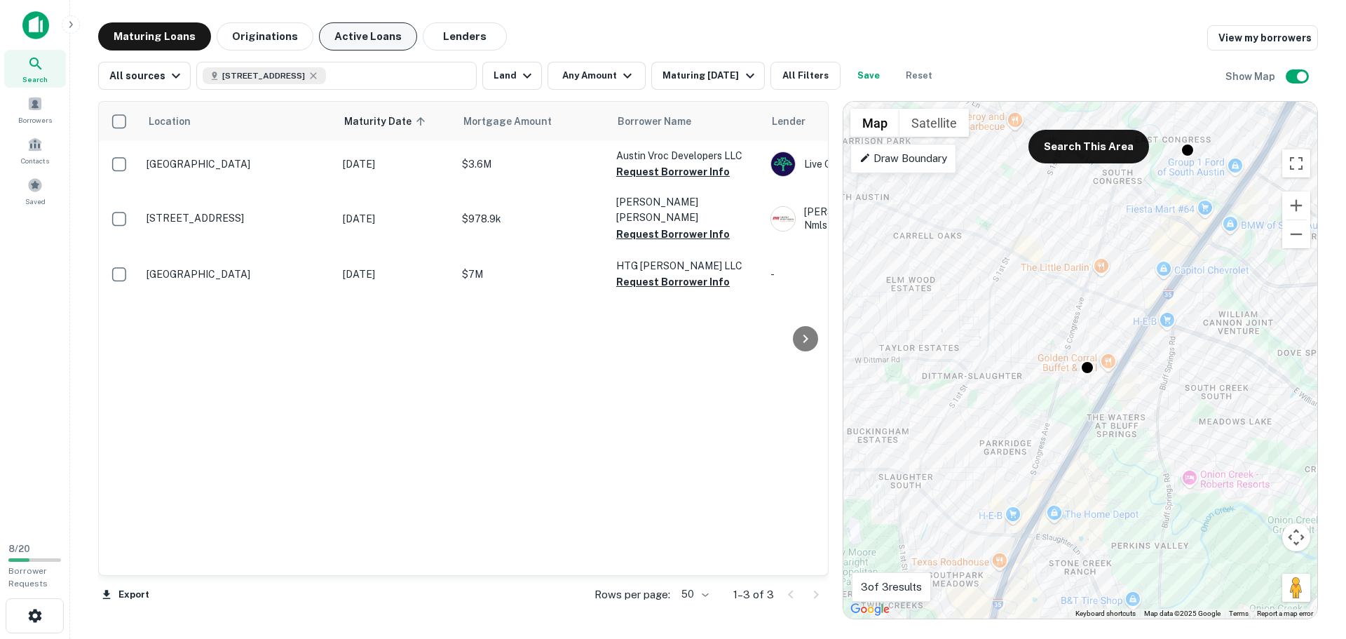
click at [364, 39] on button "Active Loans" at bounding box center [368, 36] width 98 height 28
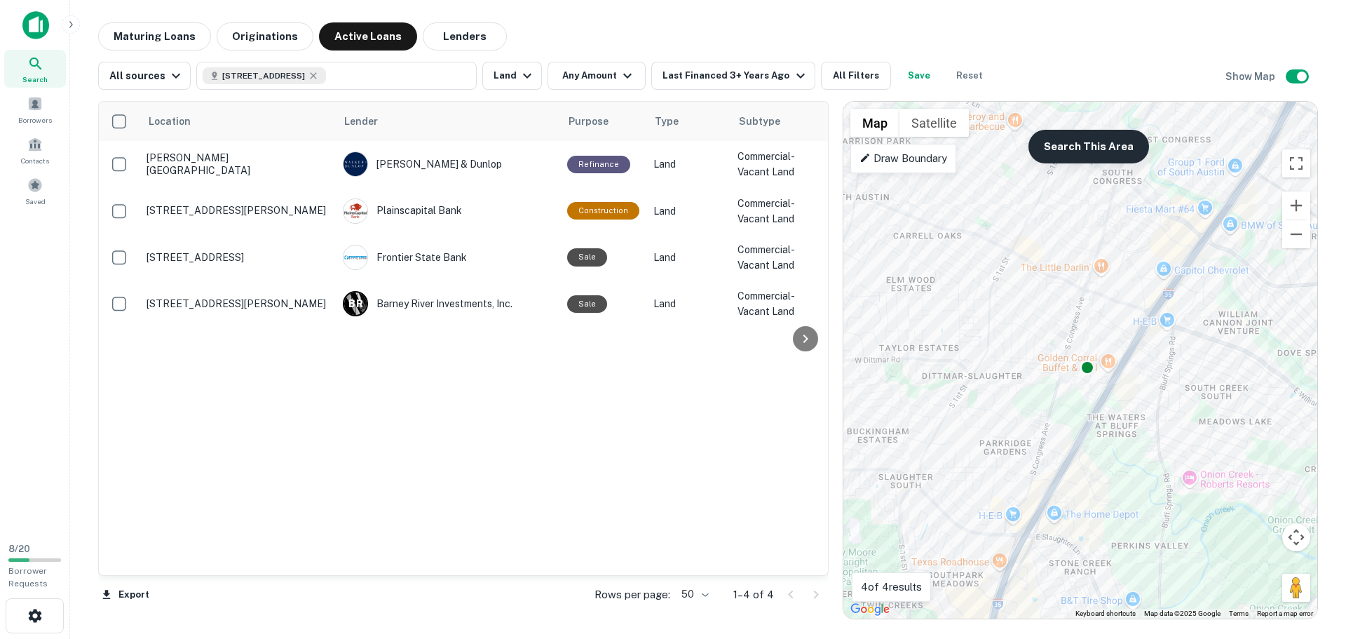
click at [1079, 147] on button "Search This Area" at bounding box center [1088, 147] width 121 height 34
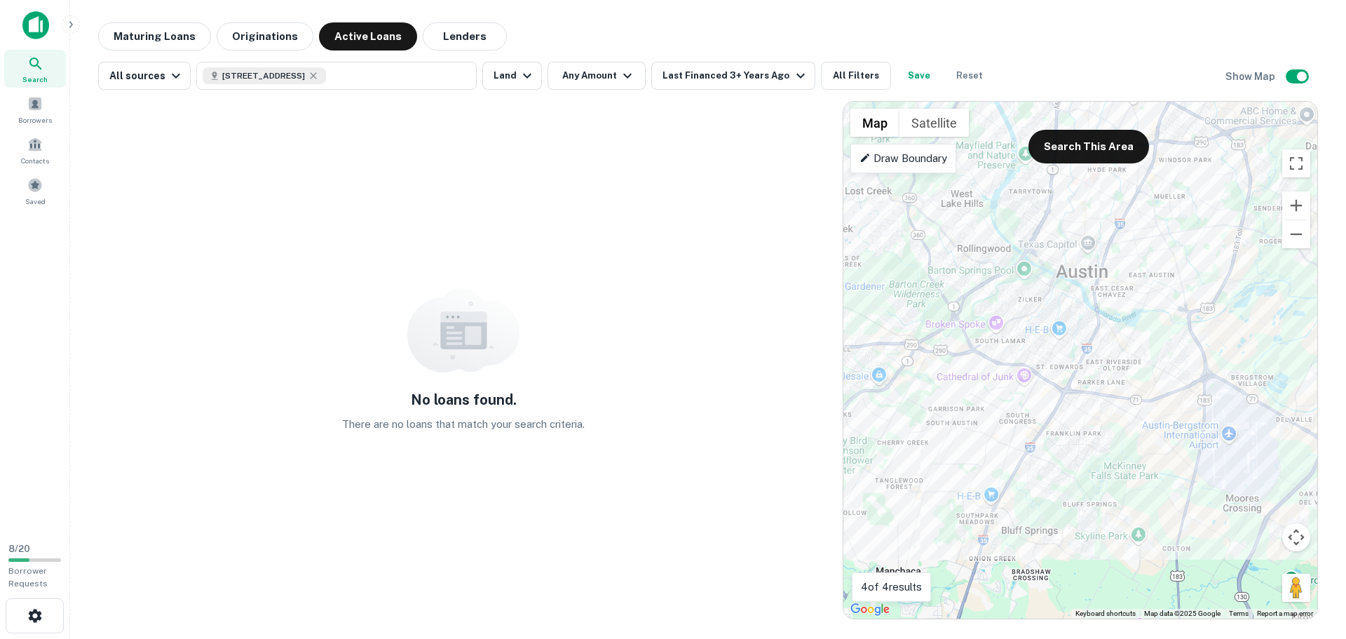
drag, startPoint x: 1071, startPoint y: 502, endPoint x: 1024, endPoint y: 400, distance: 112.6
click at [1024, 400] on div "To activate drag with keyboard, press Alt + Enter. Once in keyboard drag state,…" at bounding box center [1080, 360] width 474 height 517
click at [1115, 149] on button "Search This Area" at bounding box center [1088, 147] width 121 height 34
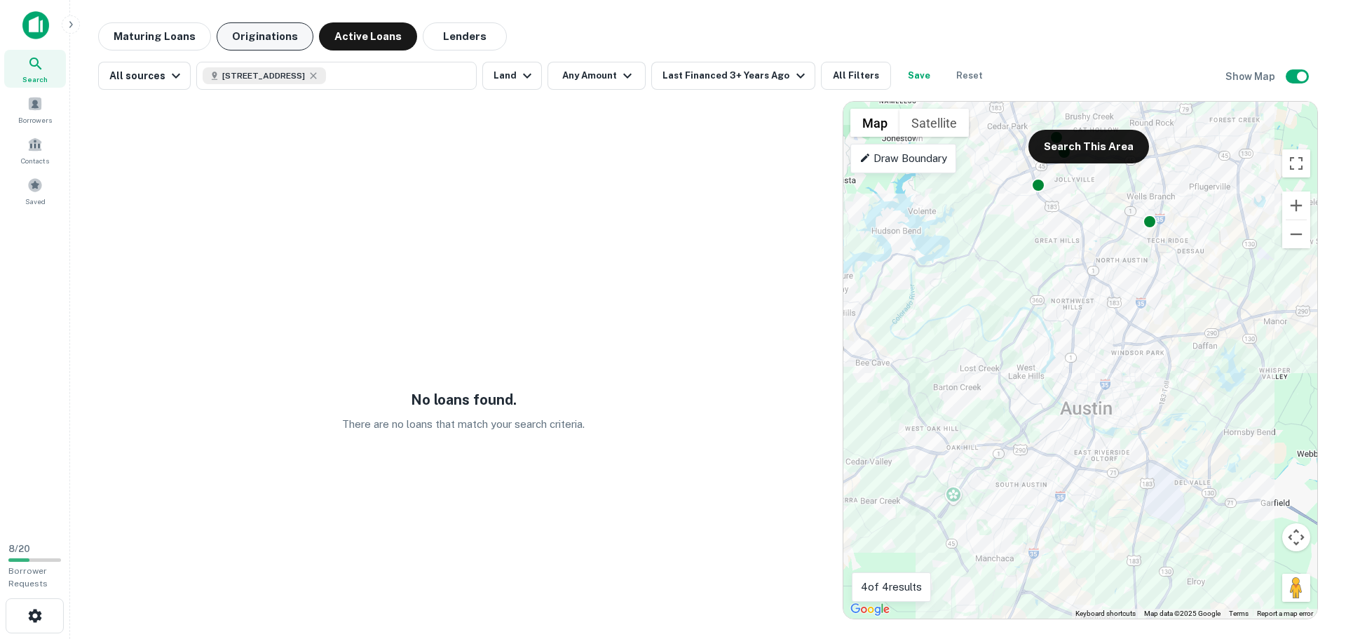
click at [261, 27] on button "Originations" at bounding box center [265, 36] width 97 height 28
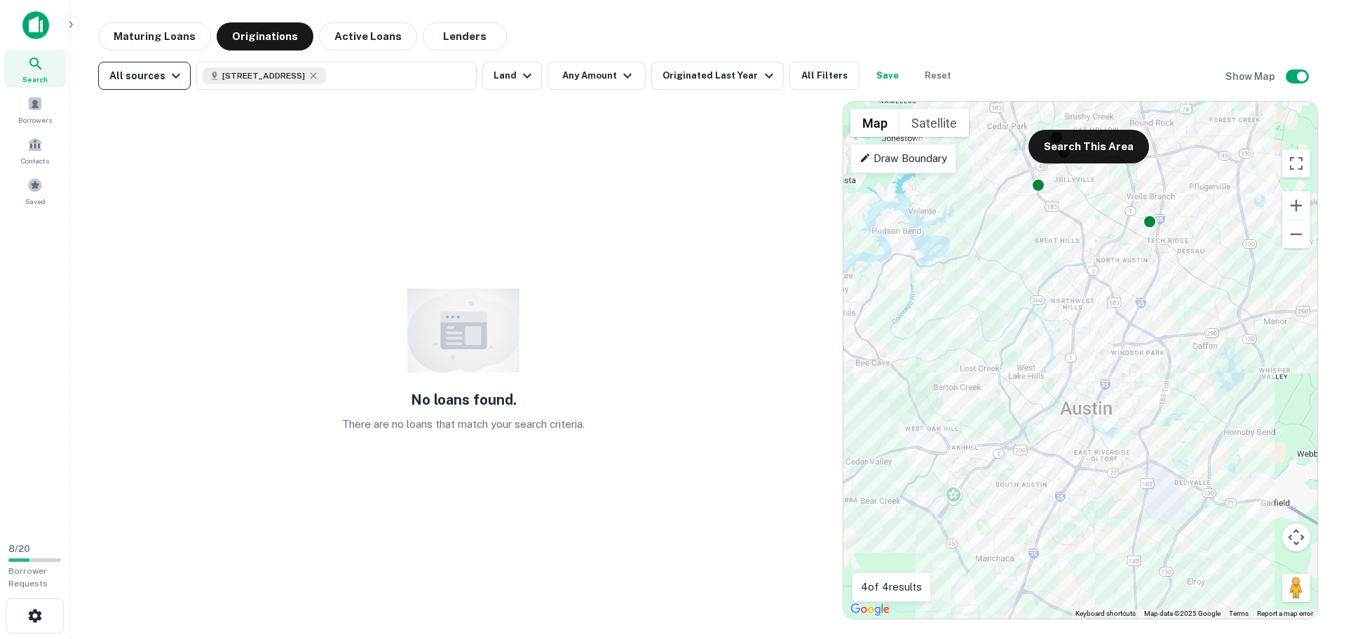
click at [170, 79] on icon "button" at bounding box center [176, 75] width 17 height 17
click at [170, 79] on div at bounding box center [673, 319] width 1346 height 639
click at [319, 73] on icon "button" at bounding box center [313, 75] width 11 height 11
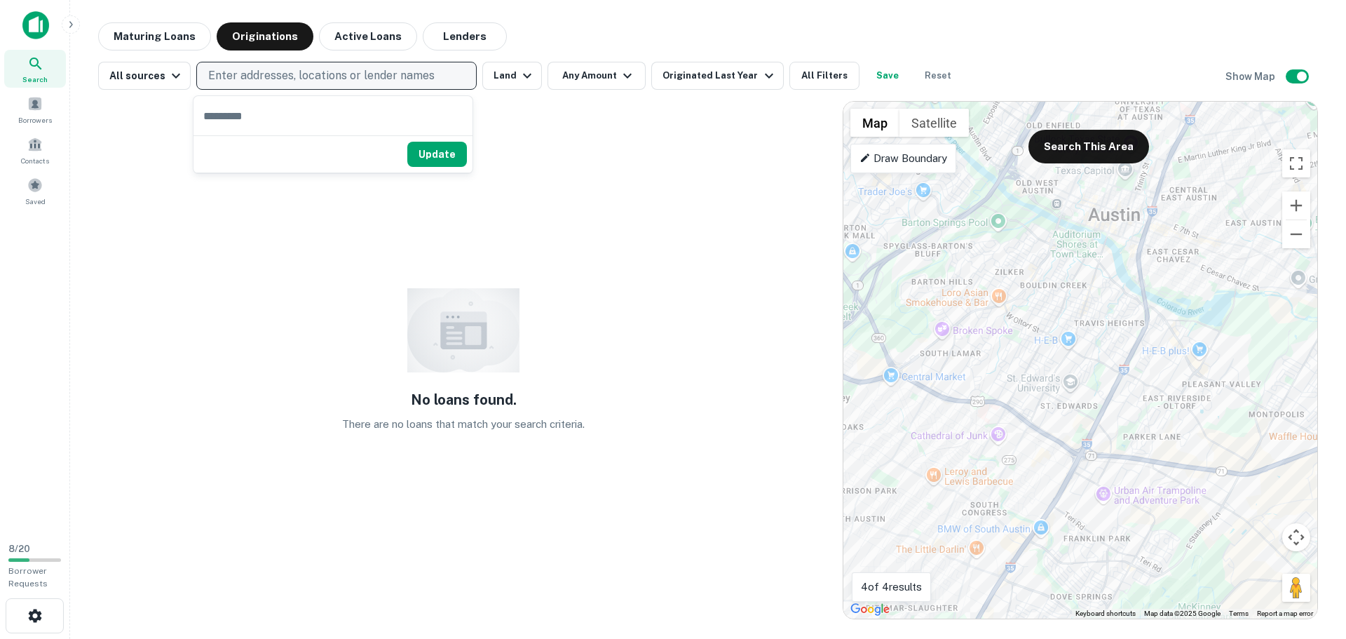
drag, startPoint x: 1075, startPoint y: 470, endPoint x: 1023, endPoint y: 464, distance: 51.5
click at [1023, 464] on div "To activate drag with keyboard, press Alt + Enter. Once in keyboard drag state,…" at bounding box center [1080, 360] width 474 height 517
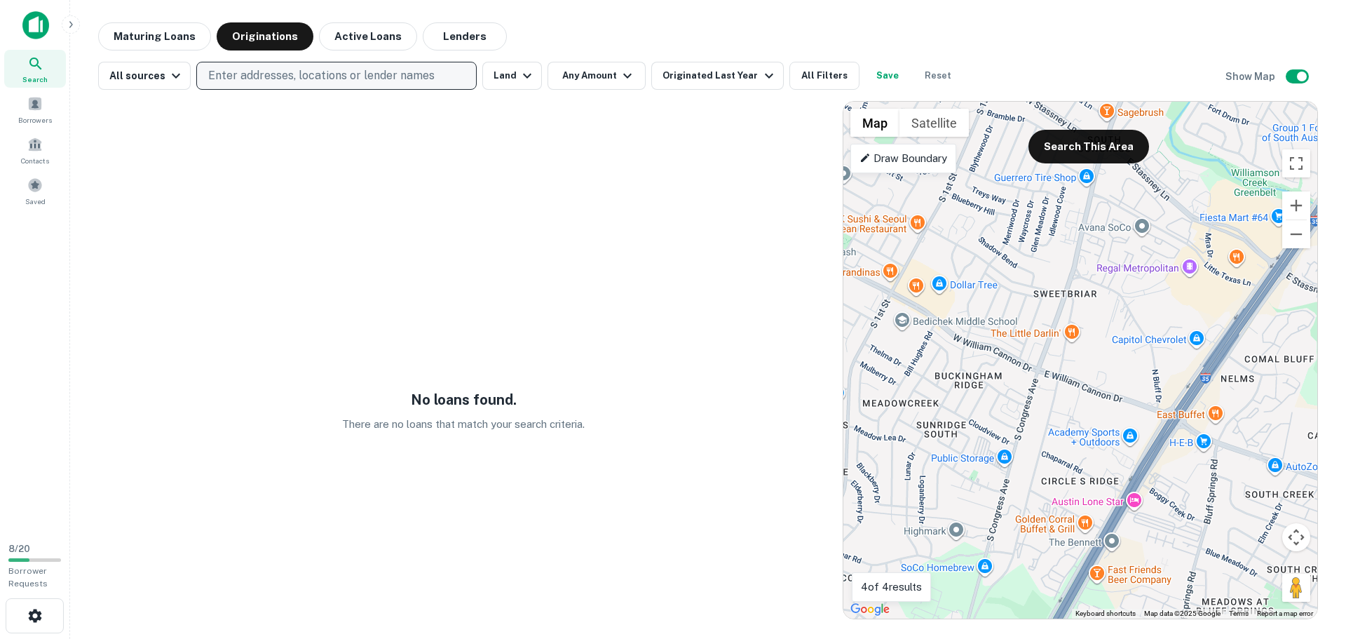
drag, startPoint x: 981, startPoint y: 494, endPoint x: 1014, endPoint y: 427, distance: 75.2
click at [1014, 427] on div "To activate drag with keyboard, press Alt + Enter. Once in keyboard drag state,…" at bounding box center [1080, 360] width 474 height 517
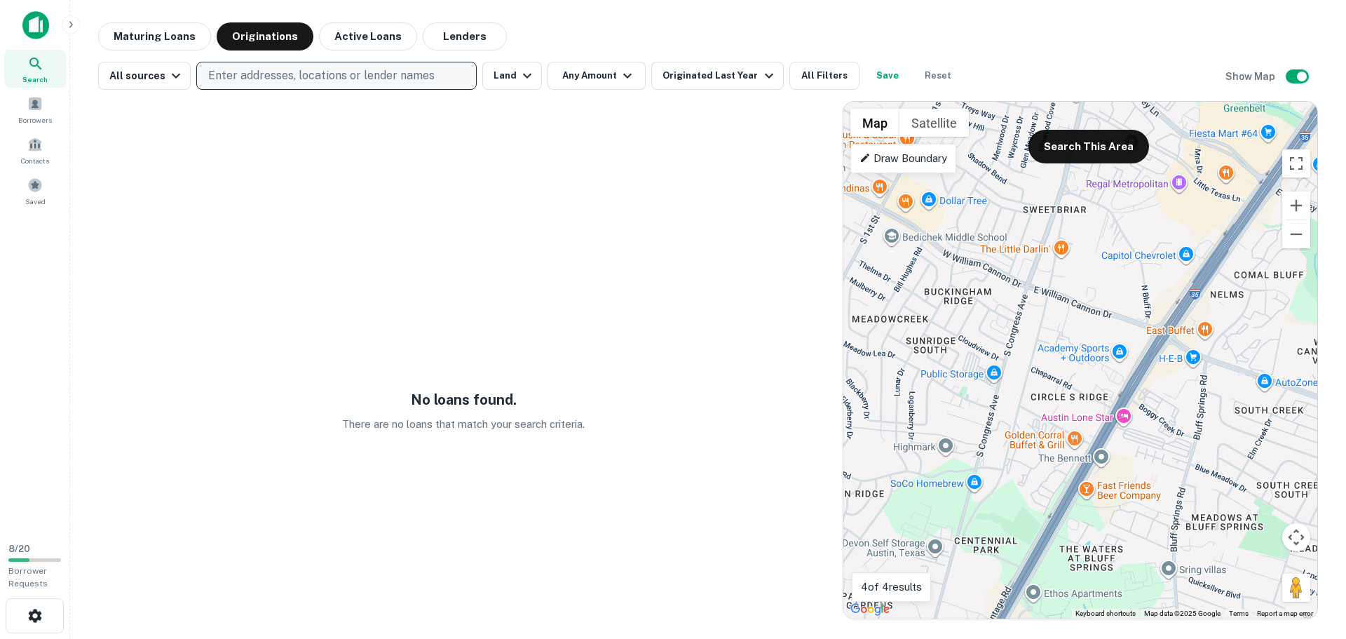
drag, startPoint x: 1037, startPoint y: 461, endPoint x: 1026, endPoint y: 372, distance: 90.4
click at [1026, 372] on div "To activate drag with keyboard, press Alt + Enter. Once in keyboard drag state,…" at bounding box center [1080, 360] width 474 height 517
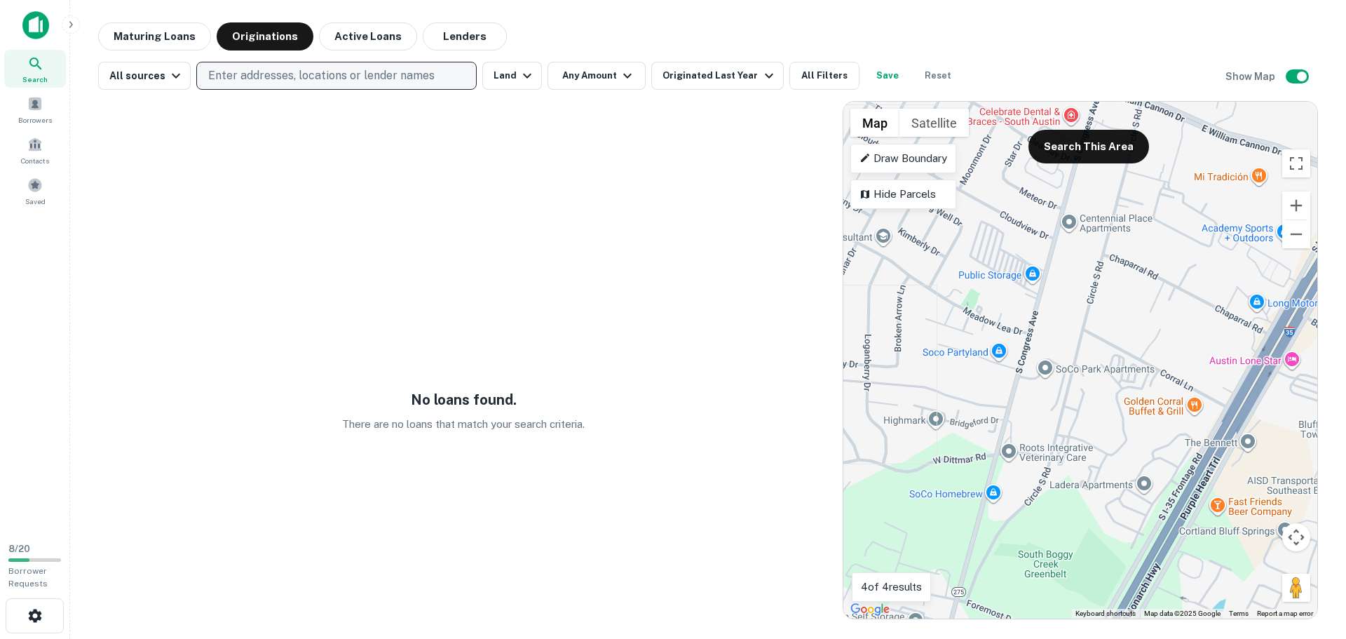
drag, startPoint x: 972, startPoint y: 464, endPoint x: 1004, endPoint y: 346, distance: 122.1
click at [1004, 346] on div "To activate drag with keyboard, press Alt + Enter. Once in keyboard drag state,…" at bounding box center [1080, 360] width 474 height 517
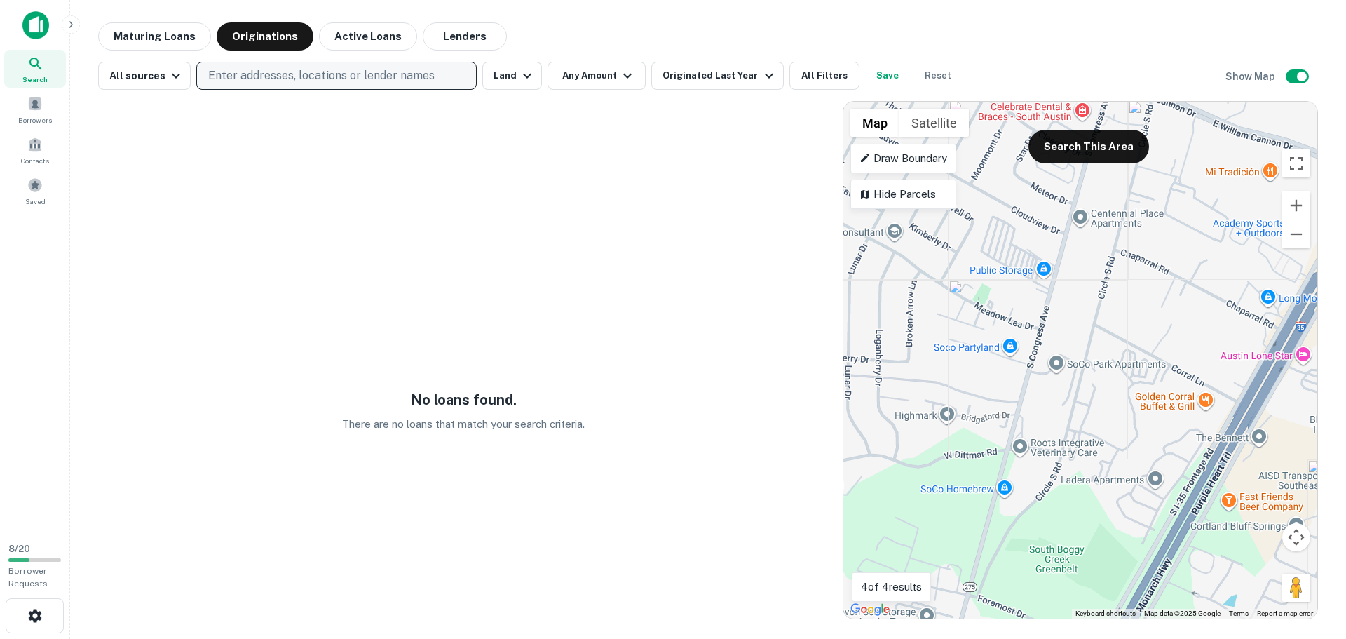
drag, startPoint x: 983, startPoint y: 430, endPoint x: 974, endPoint y: 492, distance: 62.5
click at [974, 492] on div "To activate drag with keyboard, press Alt + Enter. Once in keyboard drag state,…" at bounding box center [1080, 360] width 474 height 517
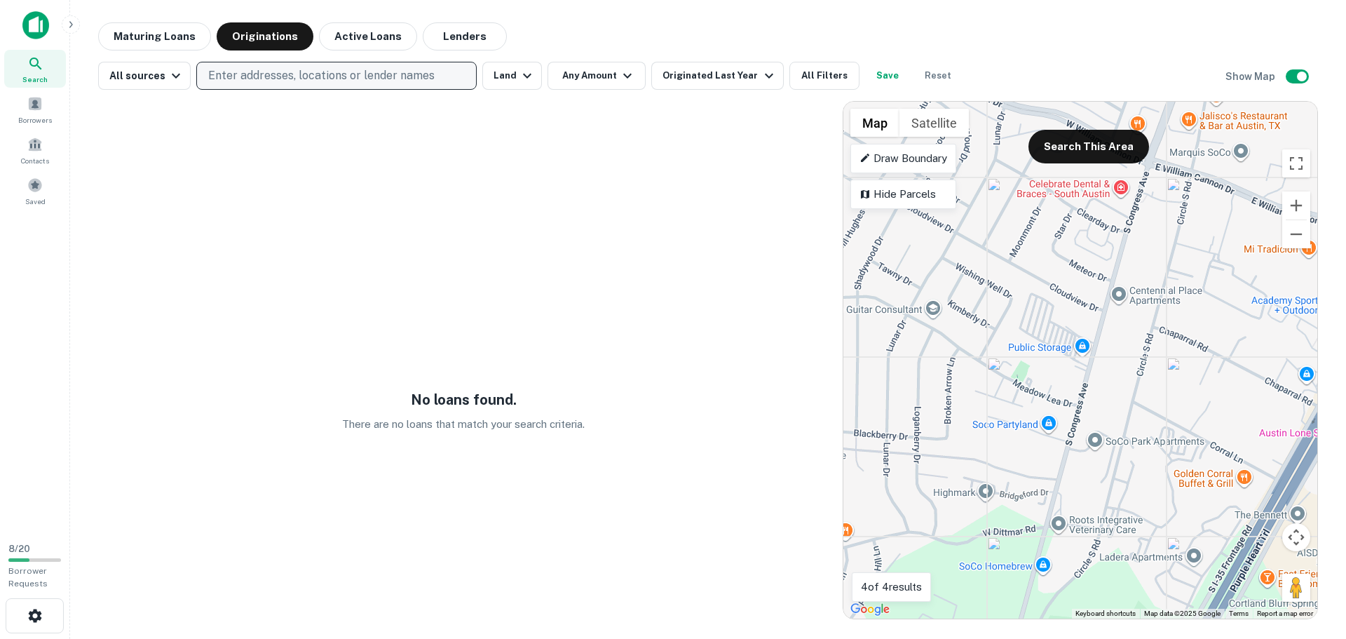
drag, startPoint x: 1110, startPoint y: 383, endPoint x: 1115, endPoint y: 393, distance: 11.0
click at [1115, 393] on div "To activate drag with keyboard, press Alt + Enter. Once in keyboard drag state,…" at bounding box center [1080, 360] width 474 height 517
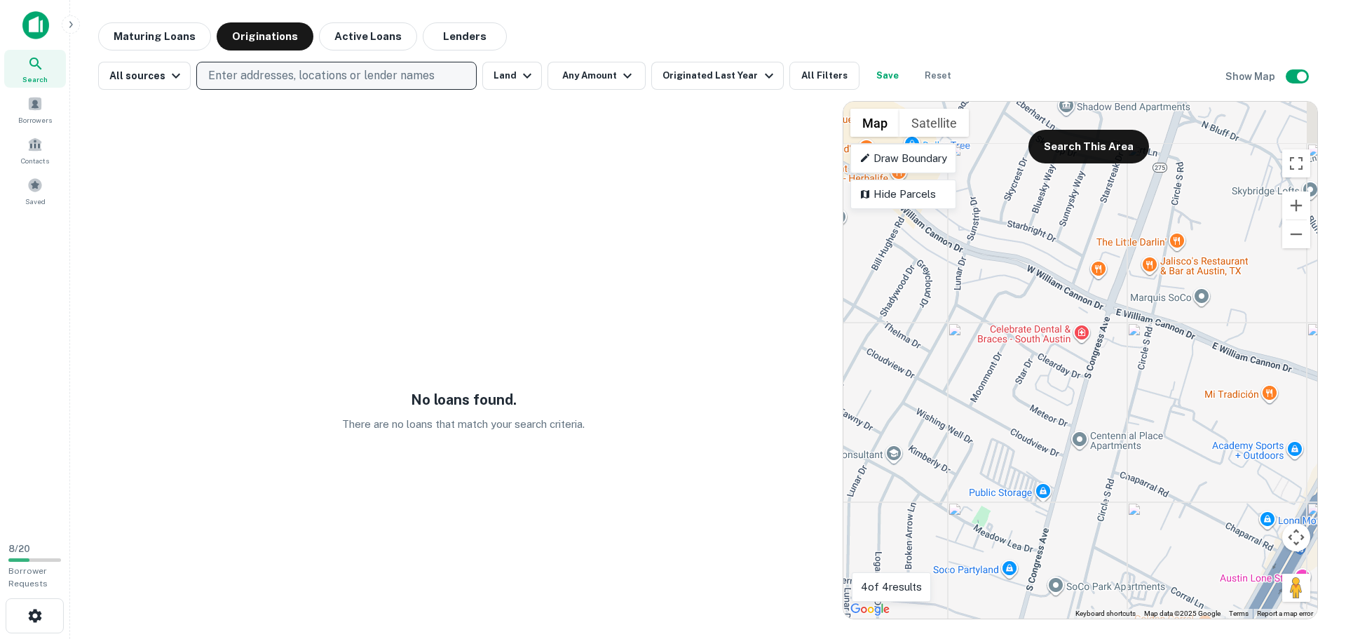
drag, startPoint x: 1111, startPoint y: 334, endPoint x: 1068, endPoint y: 491, distance: 162.7
click at [1068, 491] on div "To activate drag with keyboard, press Alt + Enter. Once in keyboard drag state,…" at bounding box center [1080, 360] width 474 height 517
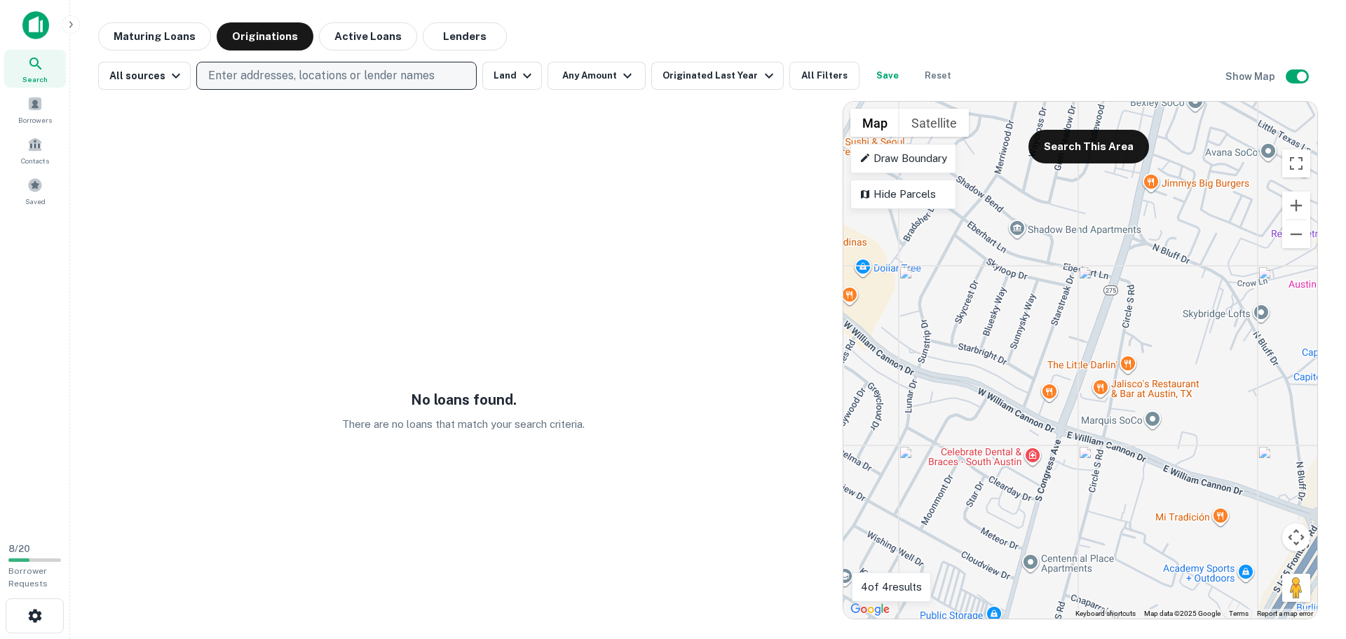
drag, startPoint x: 1095, startPoint y: 383, endPoint x: 1051, endPoint y: 483, distance: 108.9
click at [1051, 483] on div "To activate drag with keyboard, press Alt + Enter. Once in keyboard drag state,…" at bounding box center [1080, 360] width 474 height 517
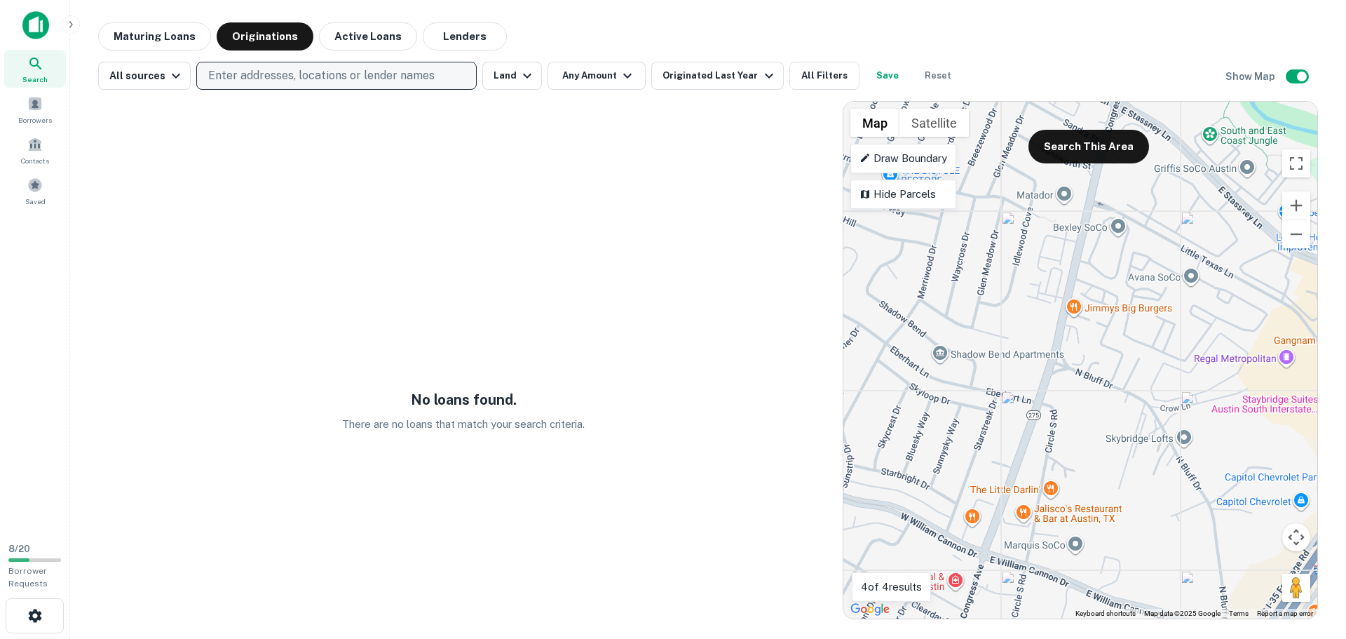
drag, startPoint x: 1096, startPoint y: 332, endPoint x: 1019, endPoint y: 458, distance: 147.9
click at [1019, 458] on div "To activate drag with keyboard, press Alt + Enter. Once in keyboard drag state,…" at bounding box center [1080, 360] width 474 height 517
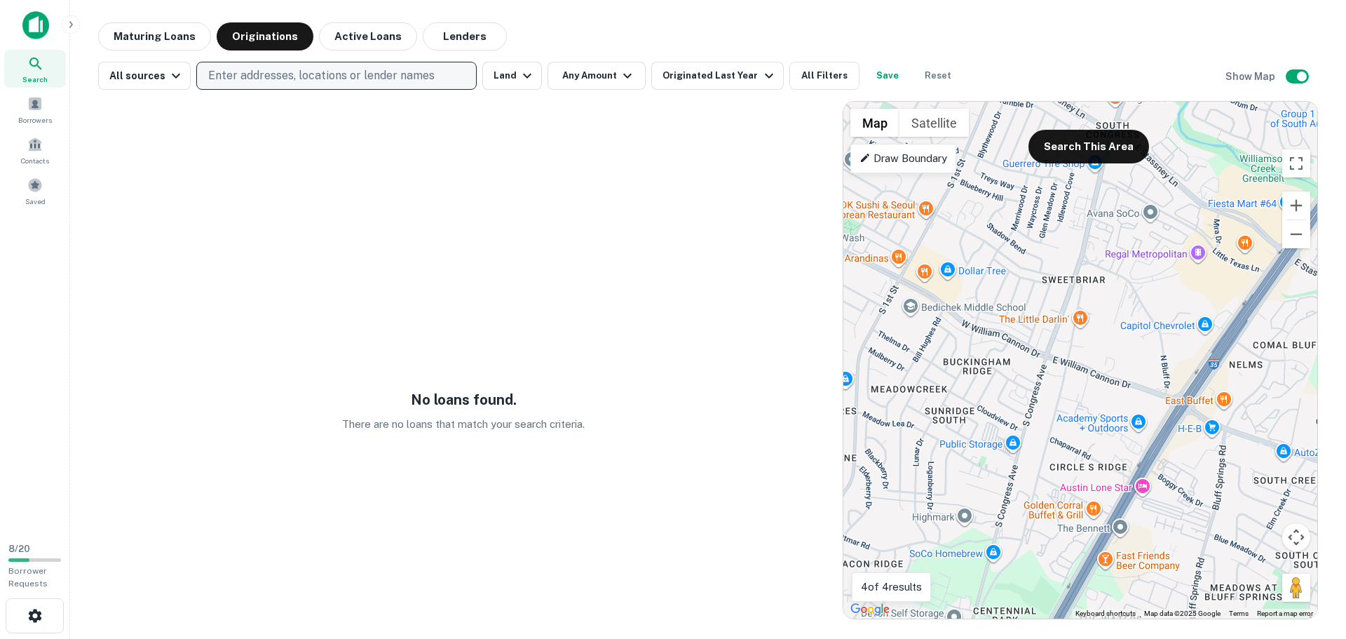
drag, startPoint x: 1021, startPoint y: 447, endPoint x: 1060, endPoint y: 318, distance: 134.8
click at [1060, 318] on div "To activate drag with keyboard, press Alt + Enter. Once in keyboard drag state,…" at bounding box center [1080, 360] width 474 height 517
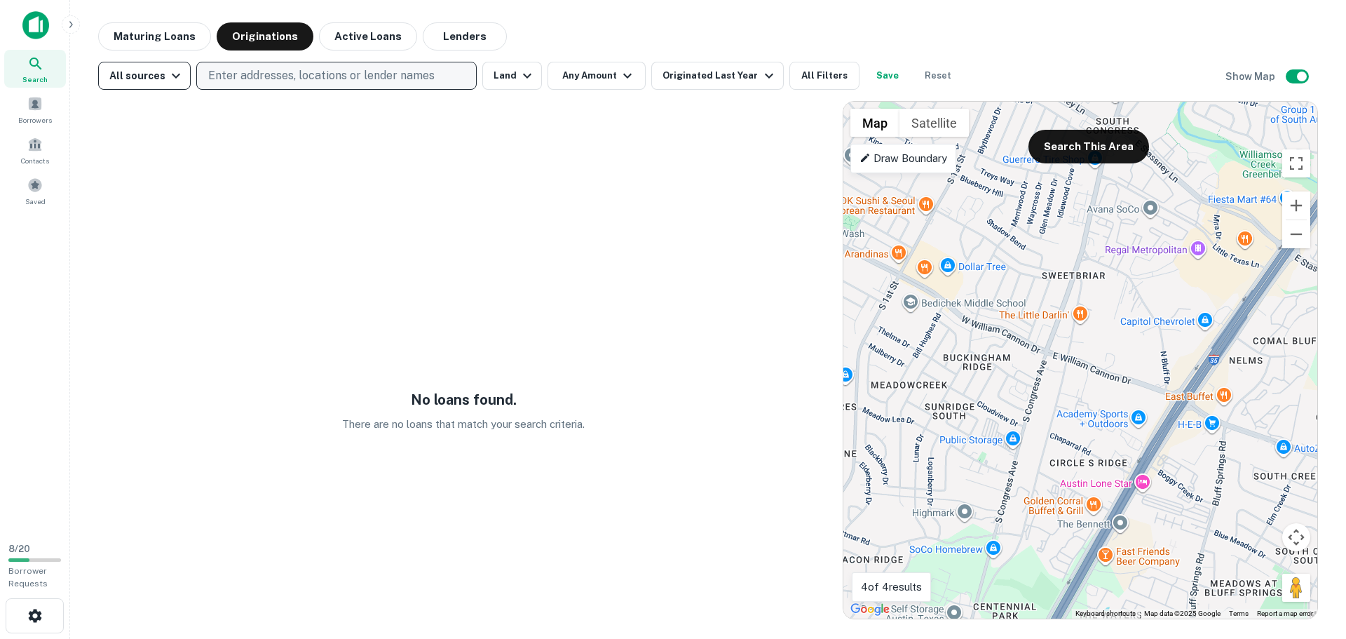
click at [168, 81] on icon "button" at bounding box center [176, 75] width 17 height 17
click at [157, 130] on div "All sources" at bounding box center [143, 130] width 104 height 17
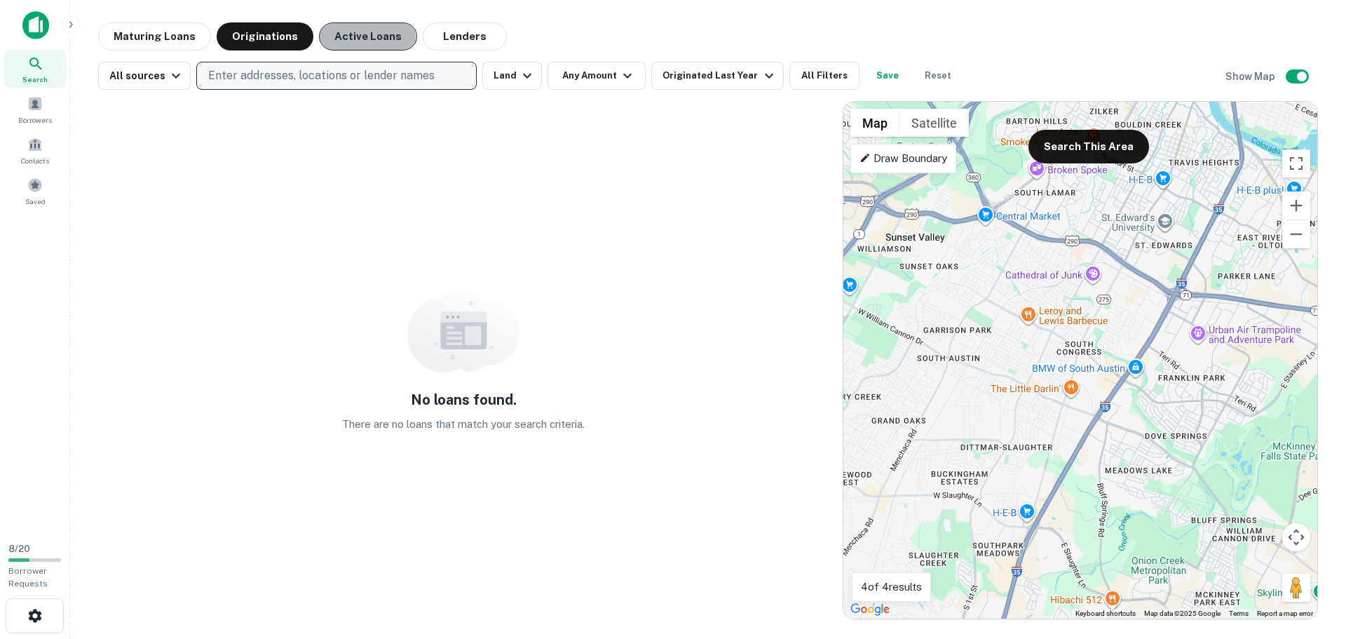
click at [358, 38] on button "Active Loans" at bounding box center [368, 36] width 98 height 28
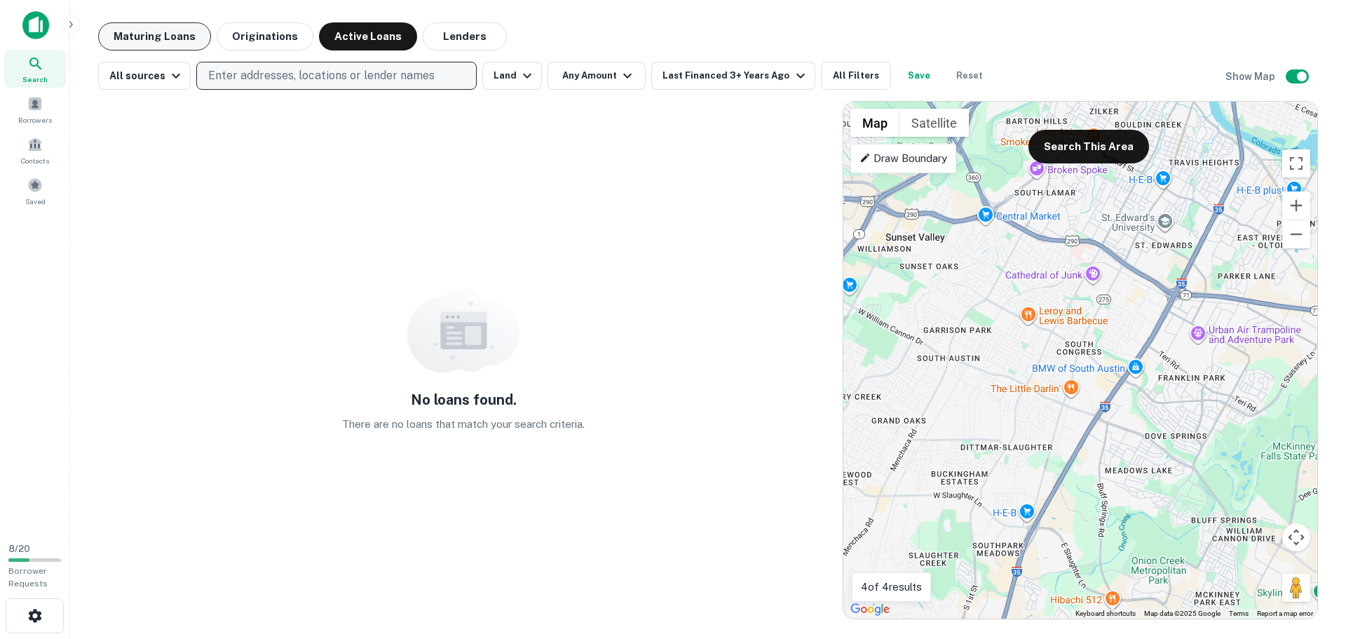
click at [184, 36] on button "Maturing Loans" at bounding box center [154, 36] width 113 height 28
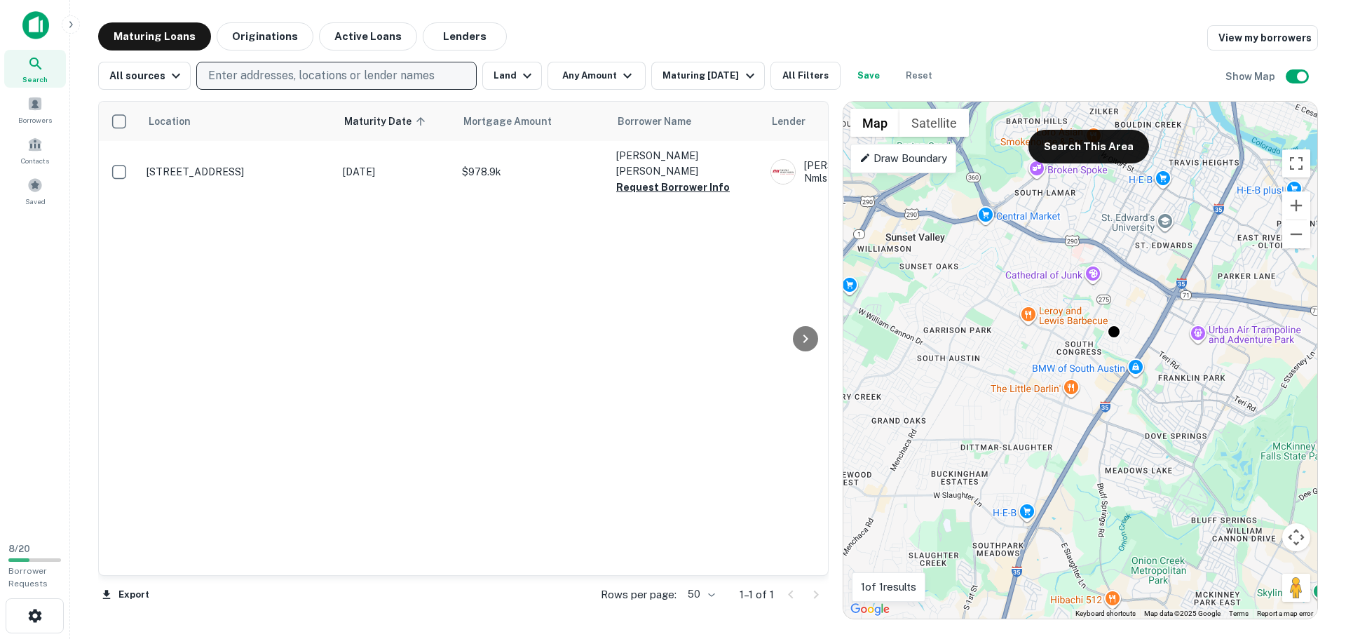
click at [37, 29] on img at bounding box center [35, 25] width 27 height 28
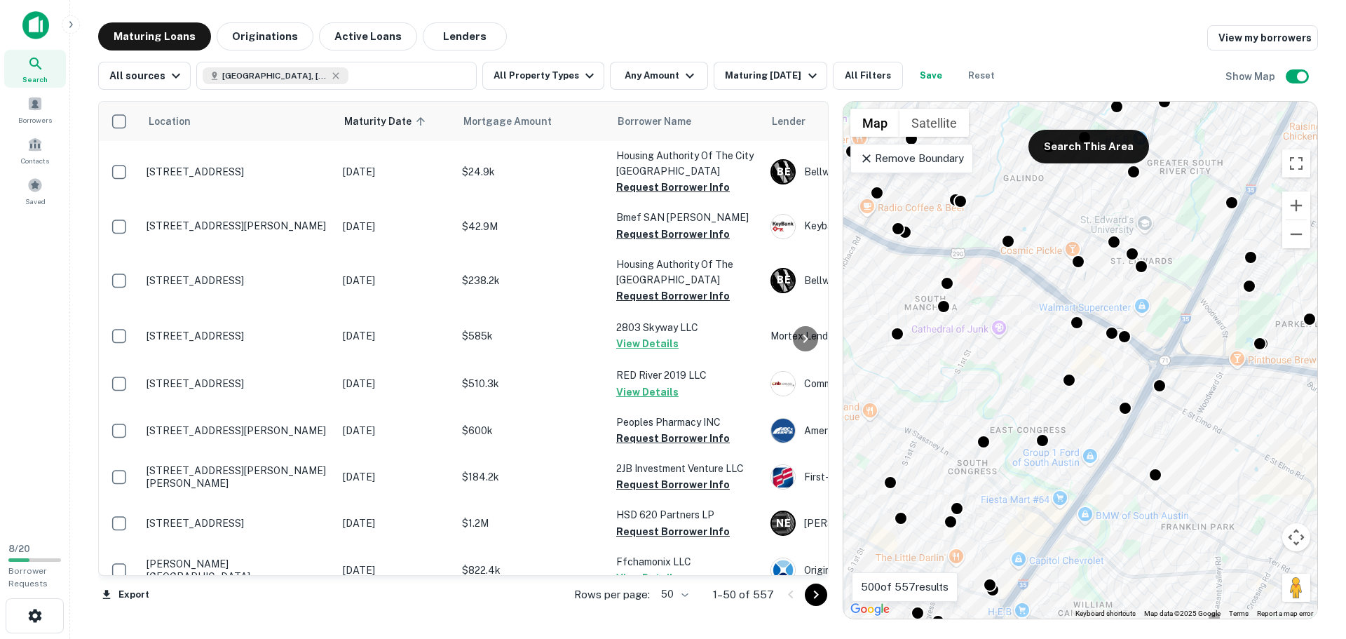
drag, startPoint x: 1102, startPoint y: 484, endPoint x: 1011, endPoint y: 359, distance: 155.1
click at [1011, 359] on div "To activate drag with keyboard, press Alt + Enter. Once in keyboard drag state,…" at bounding box center [1080, 360] width 474 height 517
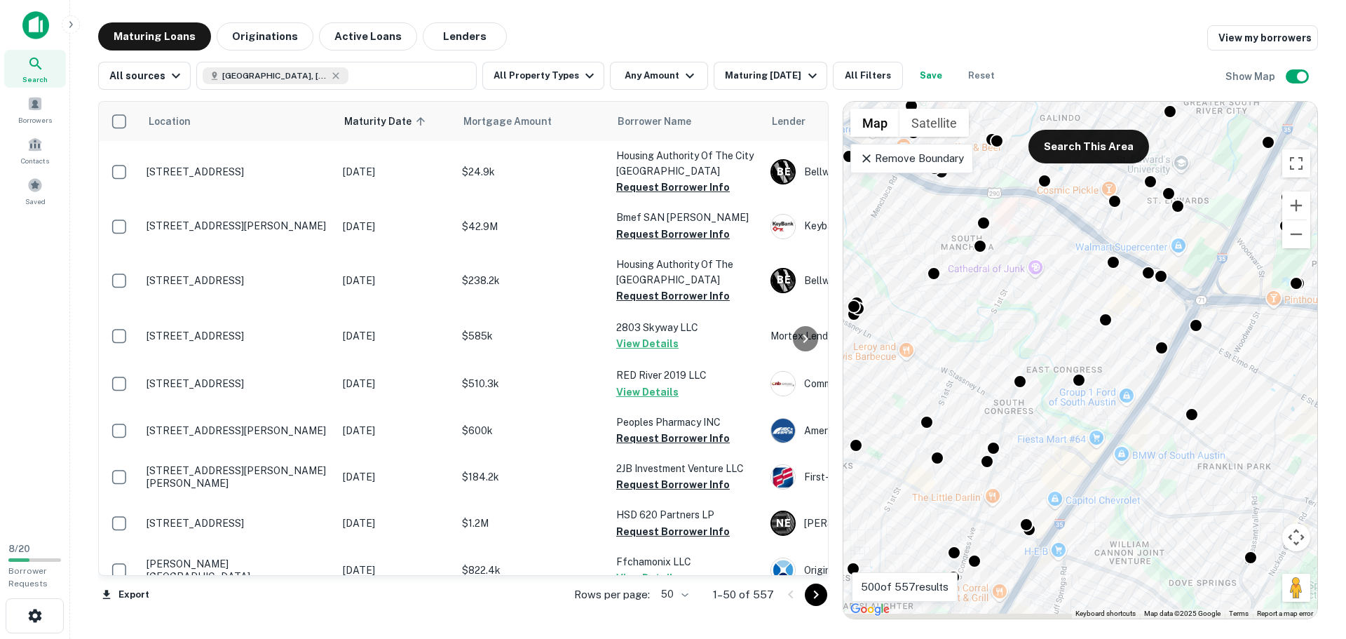
drag, startPoint x: 1046, startPoint y: 395, endPoint x: 1112, endPoint y: 287, distance: 126.5
click at [1112, 287] on div "To activate drag with keyboard, press Alt + Enter. Once in keyboard drag state,…" at bounding box center [1080, 360] width 474 height 517
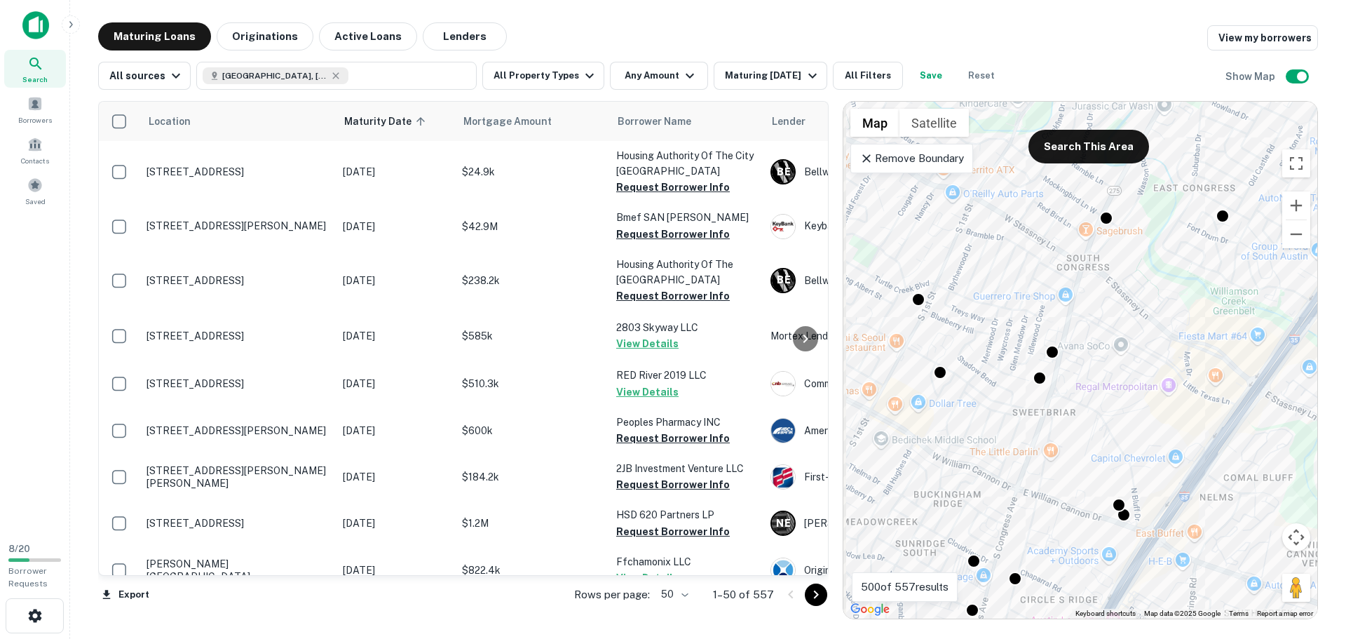
drag, startPoint x: 1022, startPoint y: 428, endPoint x: 1077, endPoint y: 373, distance: 77.8
click at [1077, 373] on div "To activate drag with keyboard, press Alt + Enter. Once in keyboard drag state,…" at bounding box center [1080, 360] width 474 height 517
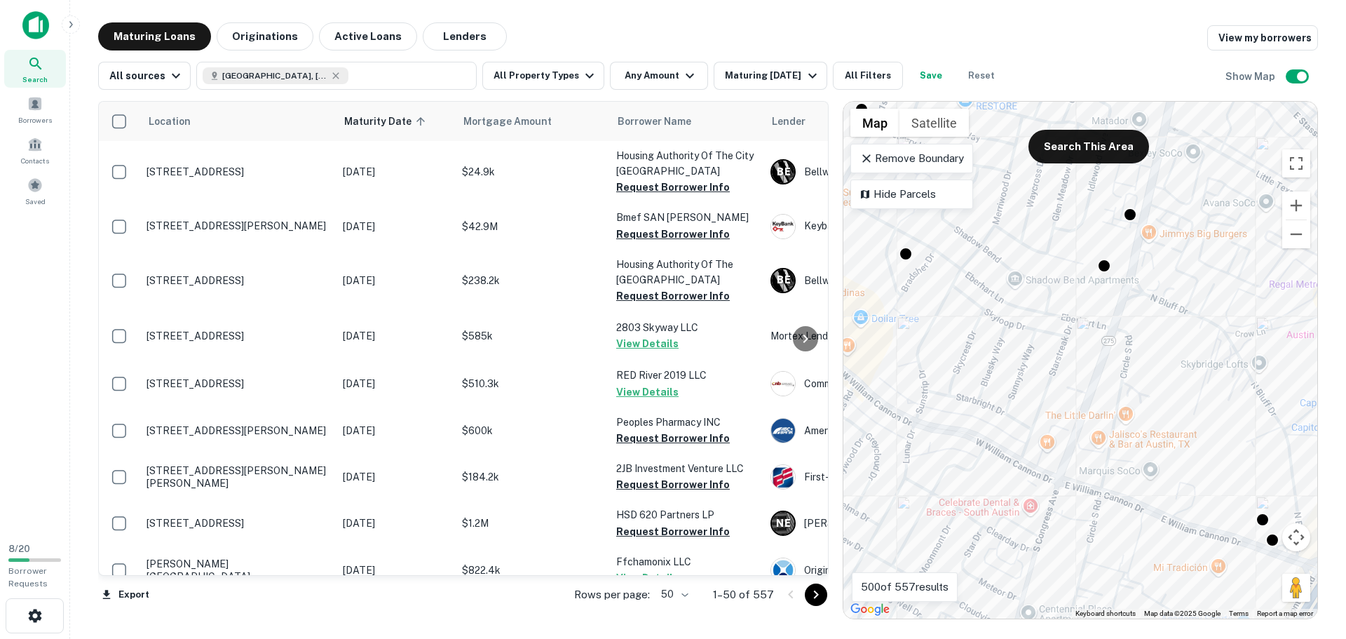
drag, startPoint x: 1046, startPoint y: 386, endPoint x: 1078, endPoint y: 277, distance: 114.0
click at [1078, 277] on div "To activate drag with keyboard, press Alt + Enter. Once in keyboard drag state,…" at bounding box center [1080, 360] width 474 height 517
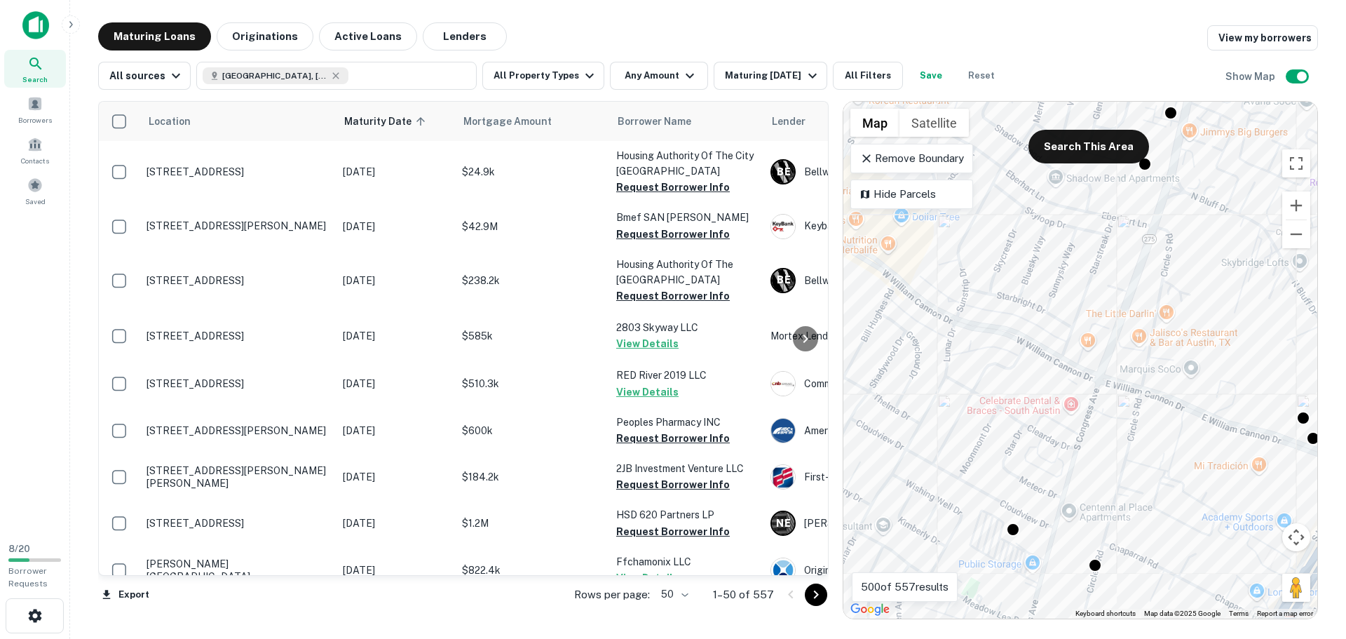
drag, startPoint x: 1034, startPoint y: 389, endPoint x: 1069, endPoint y: 306, distance: 90.5
click at [1069, 306] on div "To activate drag with keyboard, press Alt + Enter. Once in keyboard drag state,…" at bounding box center [1080, 360] width 474 height 517
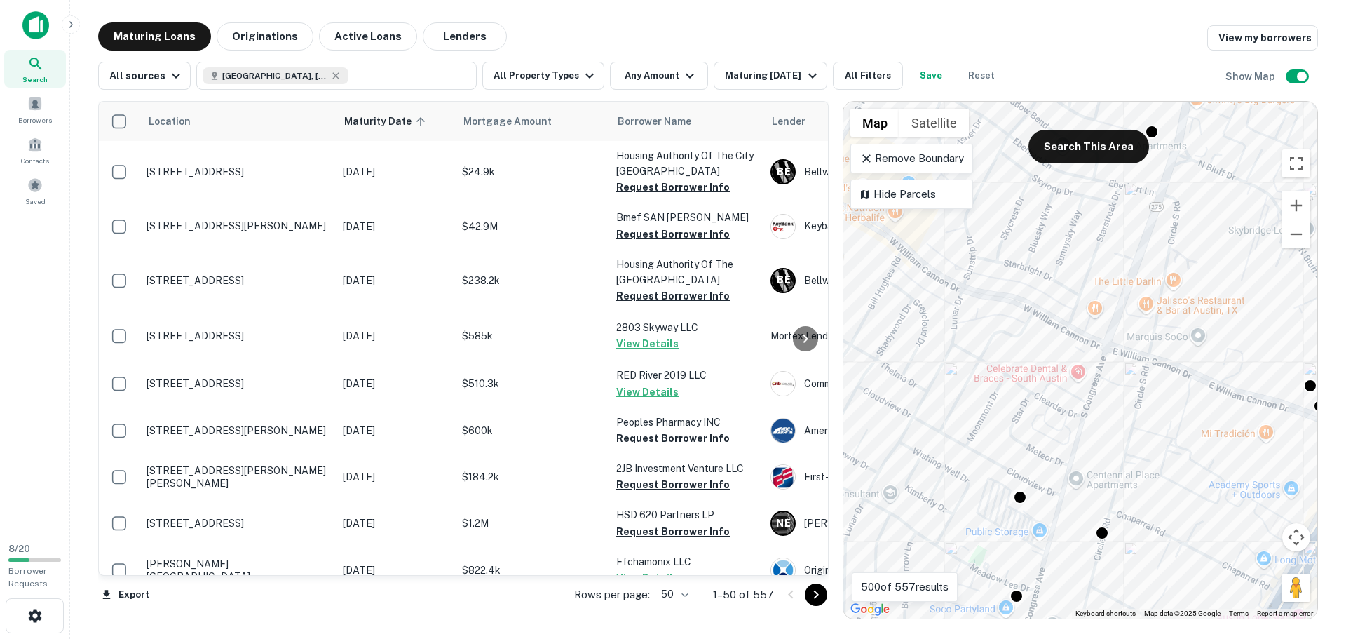
drag, startPoint x: 1034, startPoint y: 409, endPoint x: 1066, endPoint y: 223, distance: 189.1
click at [1066, 224] on div "To activate drag with keyboard, press Alt + Enter. Once in keyboard drag state,…" at bounding box center [1080, 360] width 474 height 517
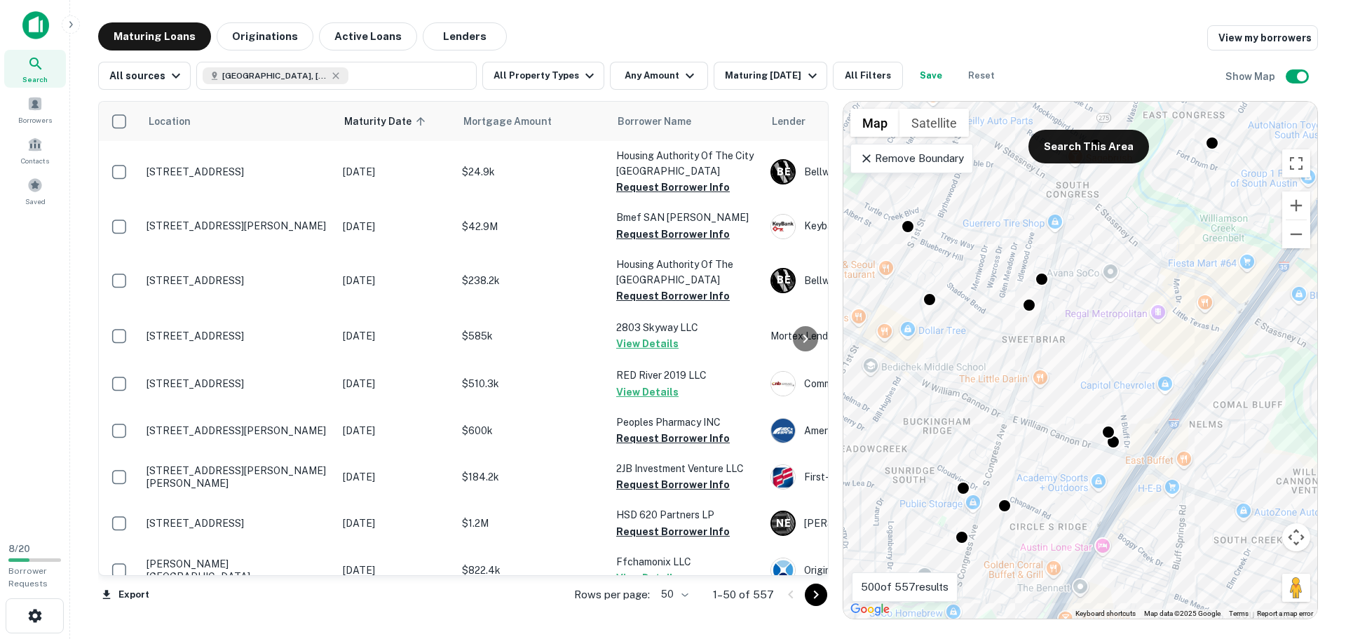
drag, startPoint x: 1106, startPoint y: 266, endPoint x: 1009, endPoint y: 491, distance: 245.9
click at [1009, 491] on div "To activate drag with keyboard, press Alt + Enter. Once in keyboard drag state,…" at bounding box center [1080, 360] width 474 height 517
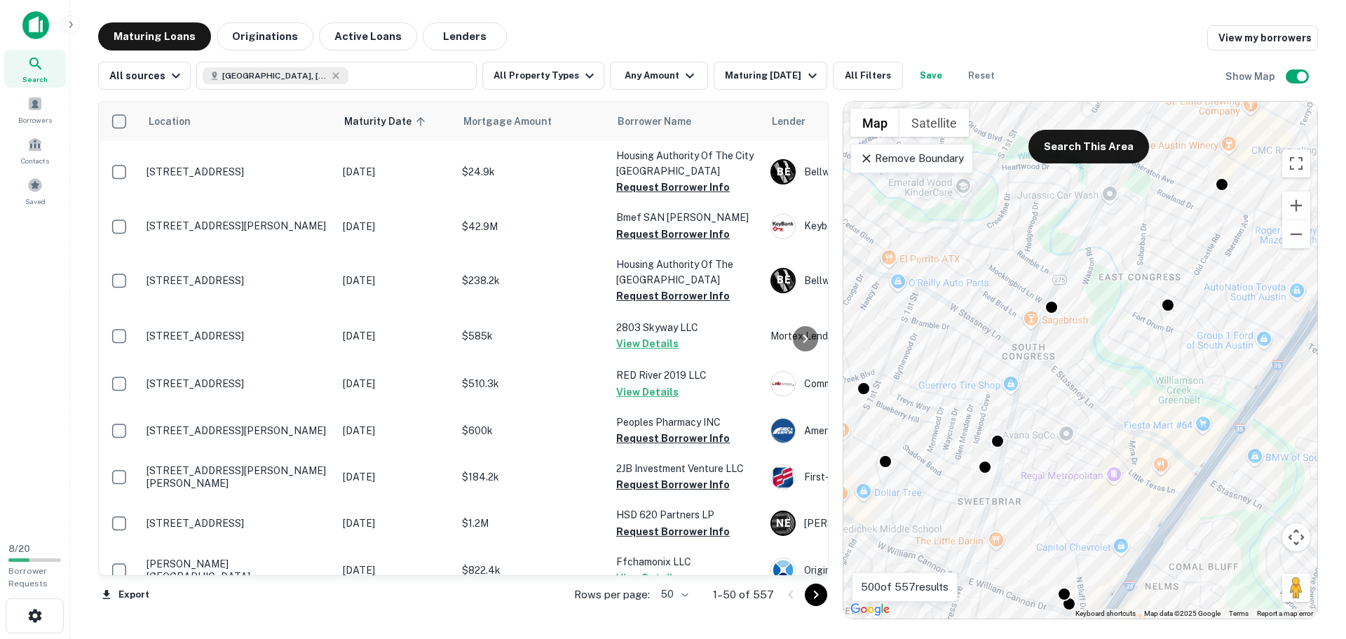
drag, startPoint x: 1068, startPoint y: 236, endPoint x: 1040, endPoint y: 384, distance: 150.5
click at [1040, 384] on div "To activate drag with keyboard, press Alt + Enter. Once in keyboard drag state,…" at bounding box center [1080, 360] width 474 height 517
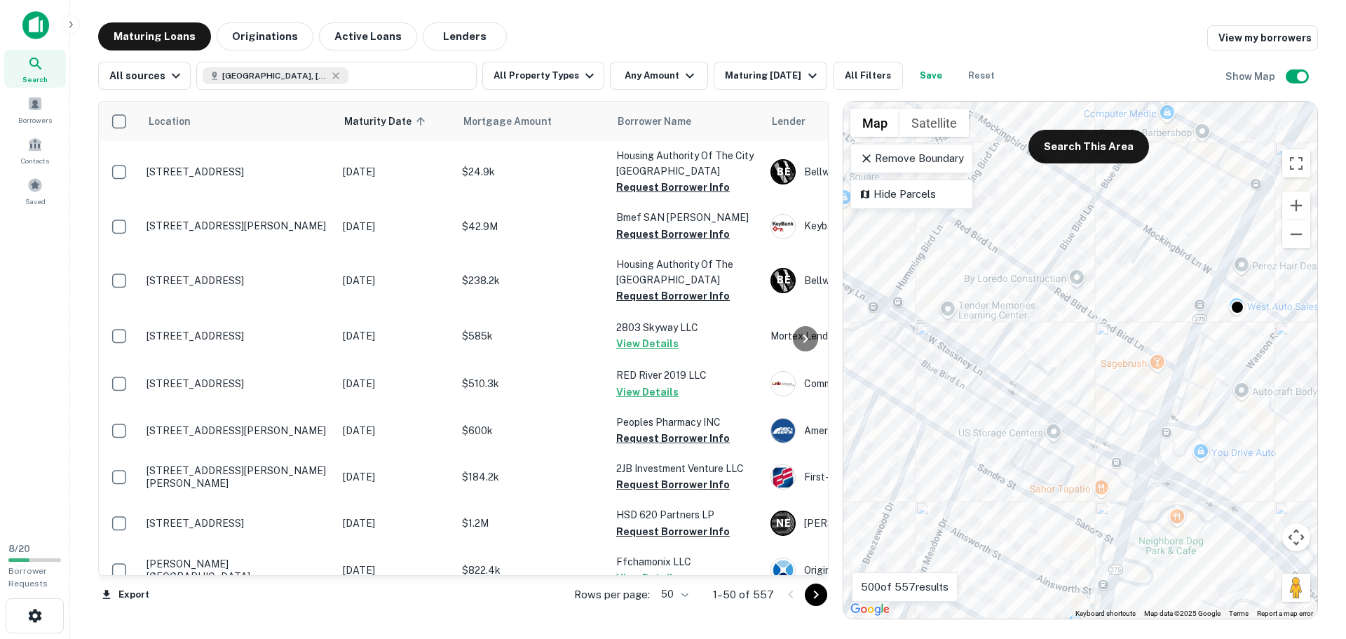
drag, startPoint x: 981, startPoint y: 418, endPoint x: 1096, endPoint y: 377, distance: 122.2
click at [1096, 377] on div "To activate drag with keyboard, press Alt + Enter. Once in keyboard drag state,…" at bounding box center [1080, 360] width 474 height 517
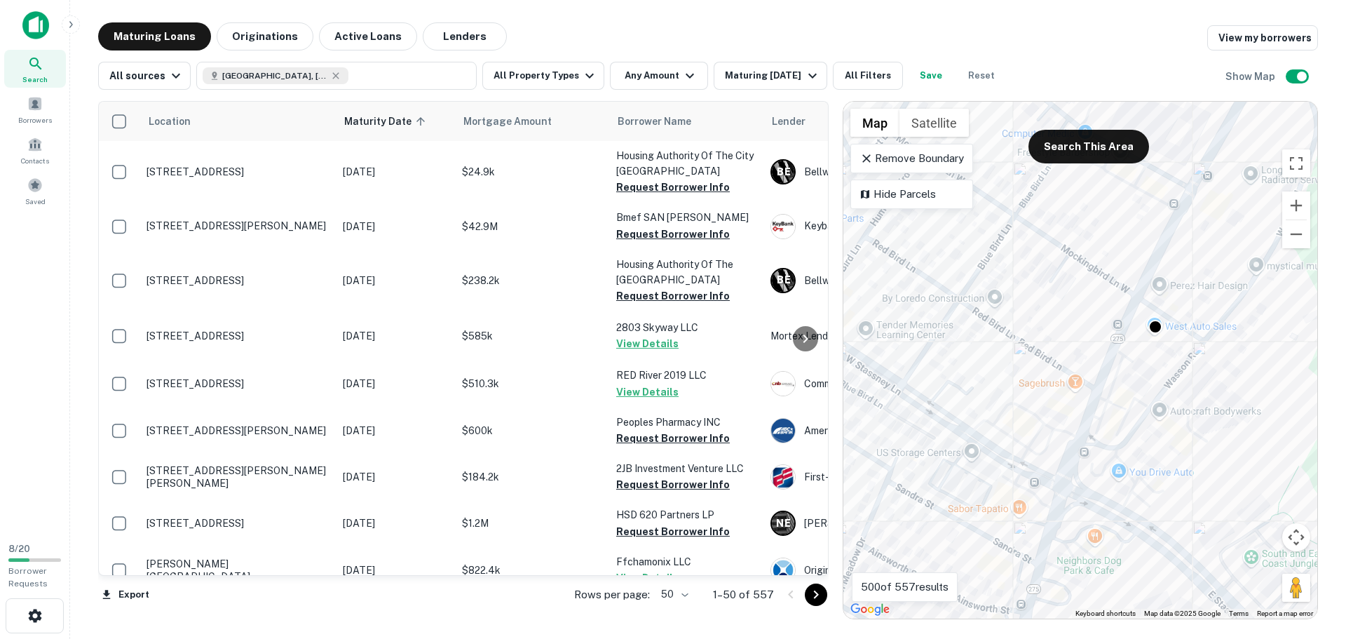
drag, startPoint x: 1176, startPoint y: 290, endPoint x: 1092, endPoint y: 310, distance: 85.9
click at [1092, 310] on div "To activate drag with keyboard, press Alt + Enter. Once in keyboard drag state,…" at bounding box center [1080, 360] width 474 height 517
click at [1085, 329] on div "To activate drag with keyboard, press Alt + Enter. Once in keyboard drag state,…" at bounding box center [1080, 360] width 474 height 517
click at [1159, 325] on div at bounding box center [1155, 324] width 20 height 20
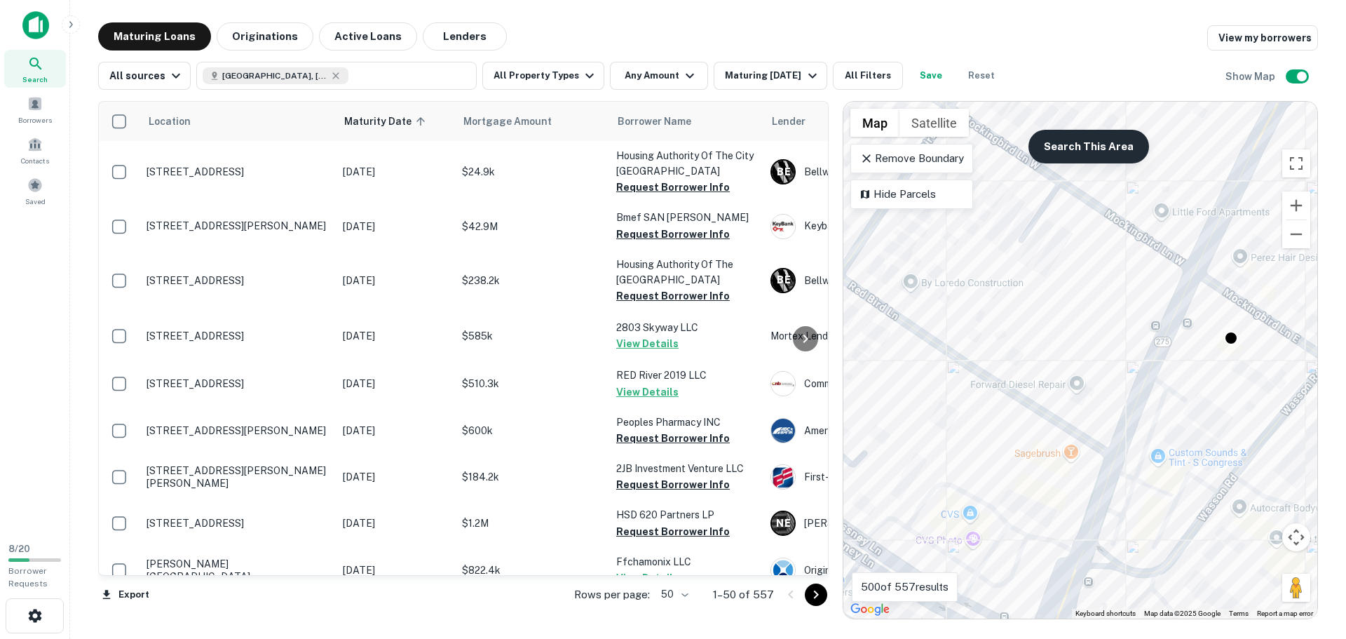
click at [1075, 151] on button "Search This Area" at bounding box center [1088, 147] width 121 height 34
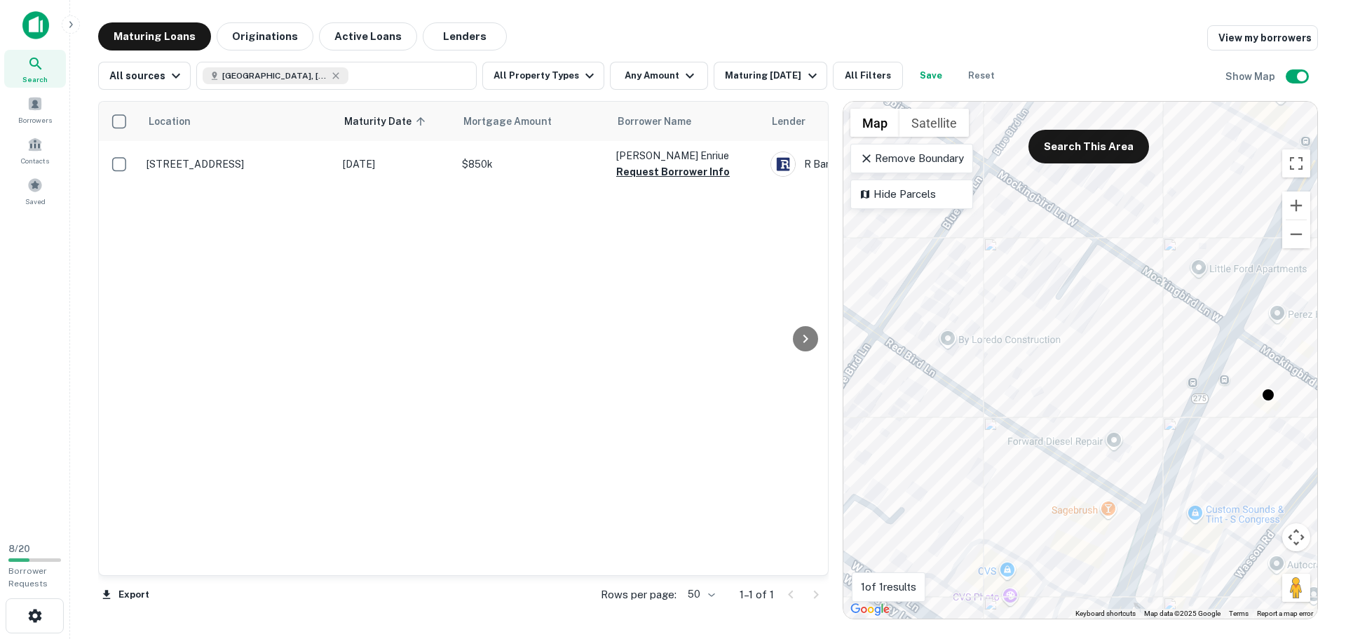
drag, startPoint x: 1099, startPoint y: 311, endPoint x: 1133, endPoint y: 379, distance: 75.9
click at [1133, 379] on div "To activate drag with keyboard, press Alt + Enter. Once in keyboard drag state,…" at bounding box center [1080, 360] width 474 height 517
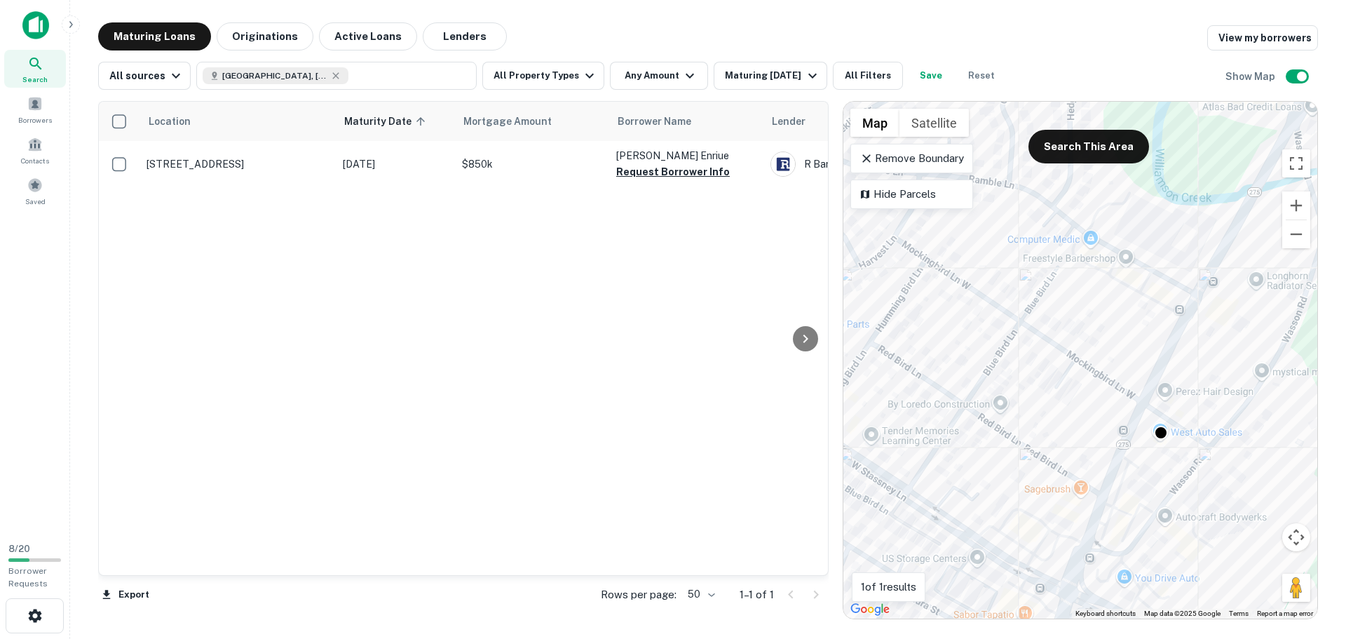
drag, startPoint x: 1123, startPoint y: 365, endPoint x: 1088, endPoint y: 426, distance: 69.7
click at [1088, 426] on div "To activate drag with keyboard, press Alt + Enter. Once in keyboard drag state,…" at bounding box center [1080, 360] width 474 height 517
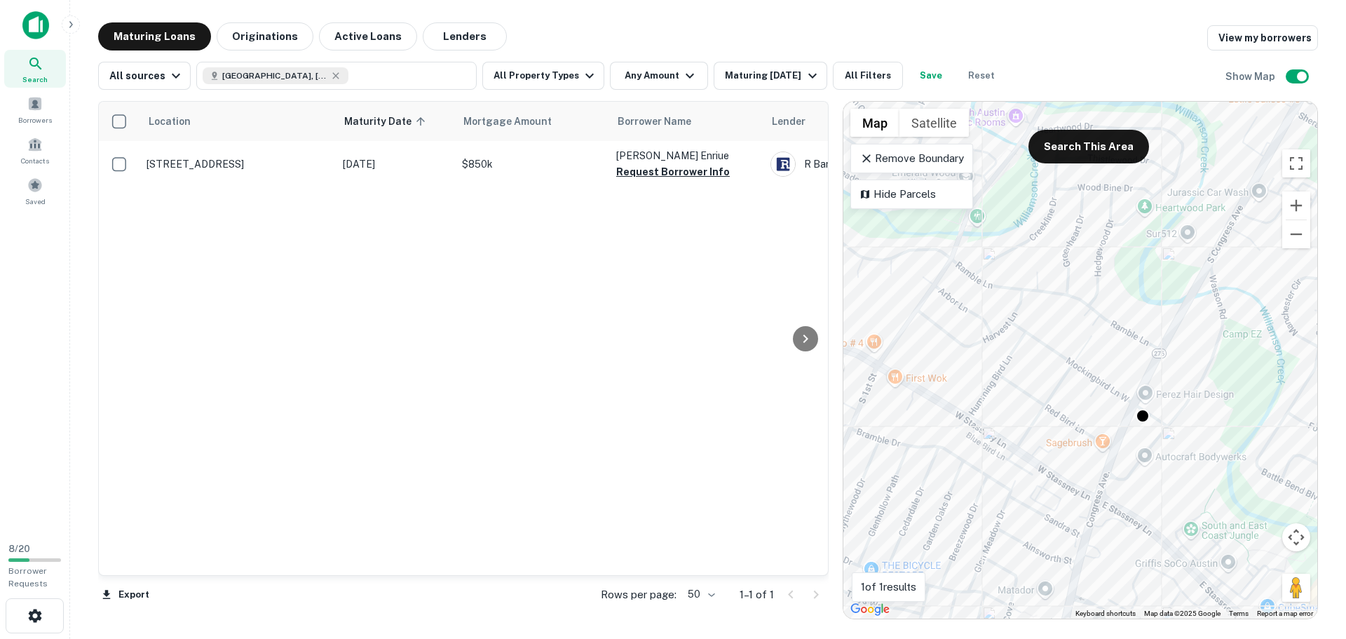
drag, startPoint x: 1081, startPoint y: 430, endPoint x: 1106, endPoint y: 420, distance: 27.3
click at [1106, 420] on div "To activate drag with keyboard, press Alt + Enter. Once in keyboard drag state,…" at bounding box center [1080, 360] width 474 height 517
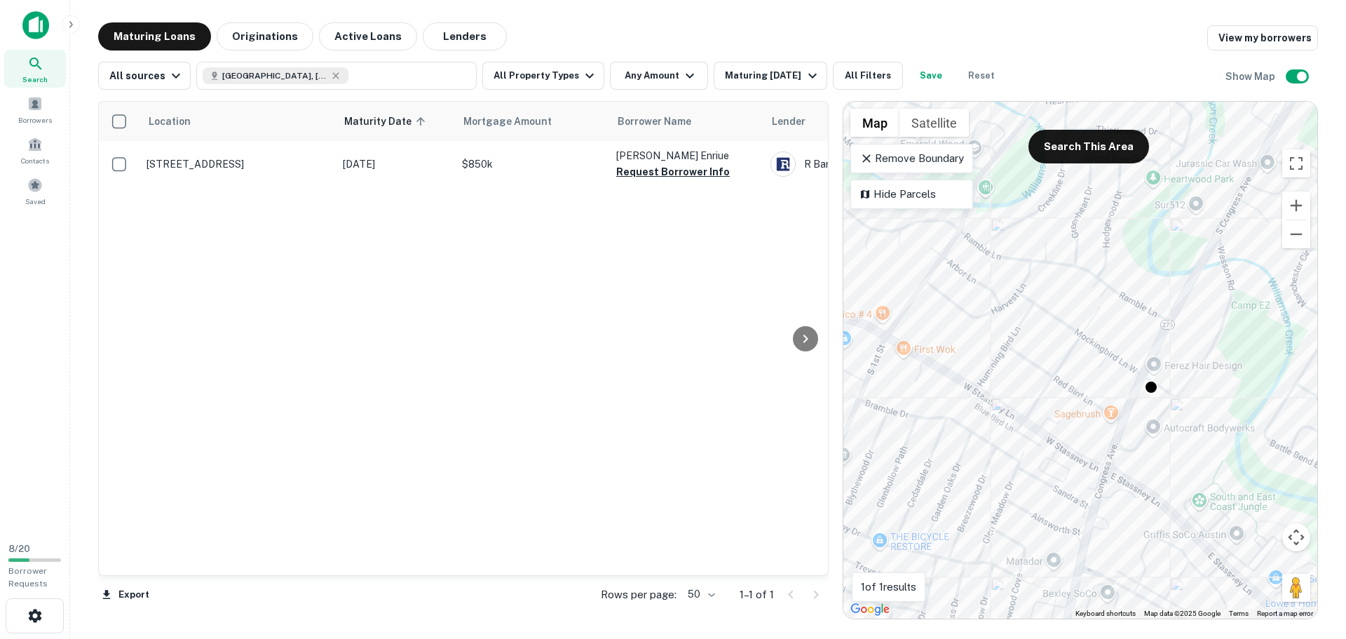
drag, startPoint x: 1103, startPoint y: 418, endPoint x: 1115, endPoint y: 387, distance: 33.1
click at [1115, 387] on div "To activate drag with keyboard, press Alt + Enter. Once in keyboard drag state,…" at bounding box center [1080, 360] width 474 height 517
